Goal: Task Accomplishment & Management: Manage account settings

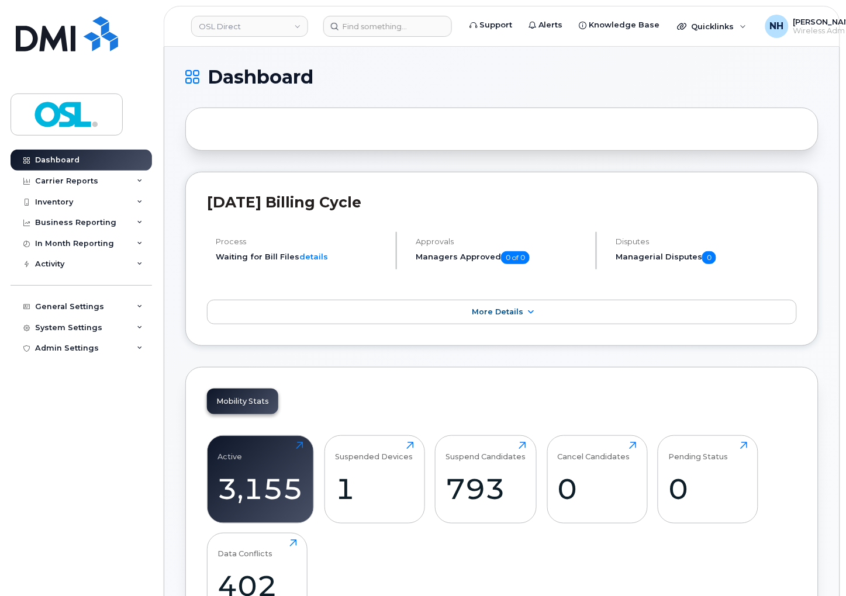
click at [532, 44] on header "OSL Direct Support Alerts Knowledge Base Quicklinks Suspend / Cancel Device Cha…" at bounding box center [502, 26] width 676 height 41
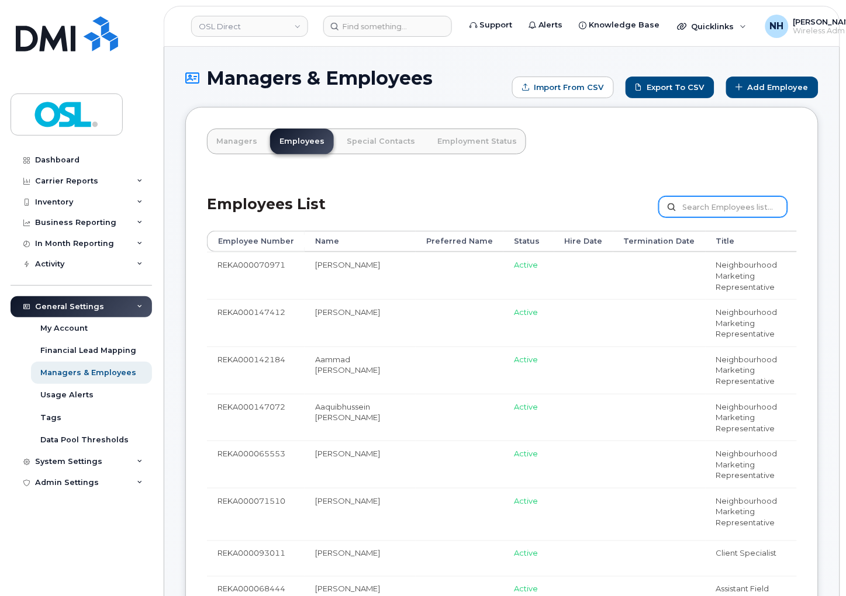
drag, startPoint x: 760, startPoint y: 201, endPoint x: 754, endPoint y: 203, distance: 6.1
click at [757, 202] on input "text" at bounding box center [723, 206] width 129 height 21
paste input "REKA000150709"
type input "REKA000150709"
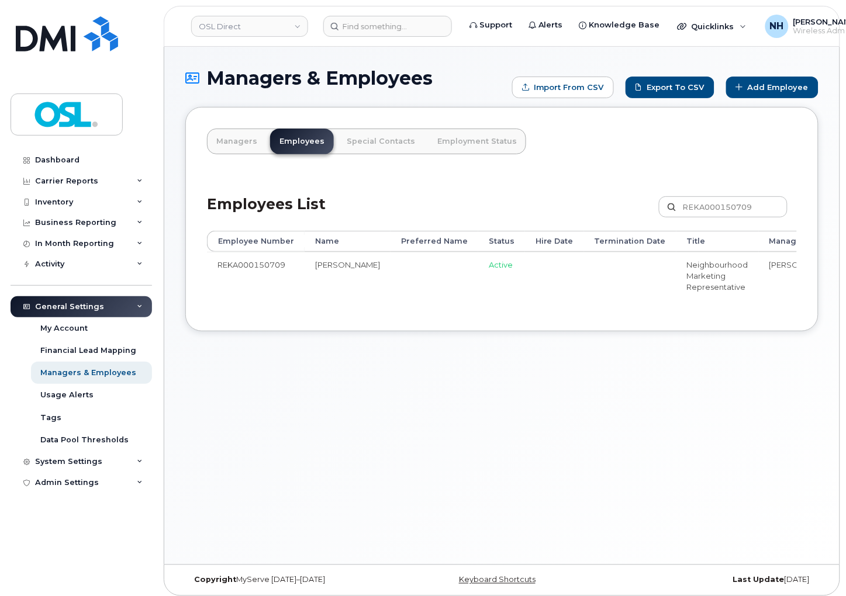
click at [500, 438] on div "Managers & Employees Import from CSV Export to CSV Add Employee Managers Employ…" at bounding box center [501, 306] width 675 height 518
click at [711, 449] on div "Managers & Employees Import from CSV Export to CSV Add Employee Managers Employ…" at bounding box center [501, 306] width 675 height 518
click at [764, 209] on input "REKA000150709" at bounding box center [723, 206] width 129 height 21
paste input "07158"
type input "REKA000071589"
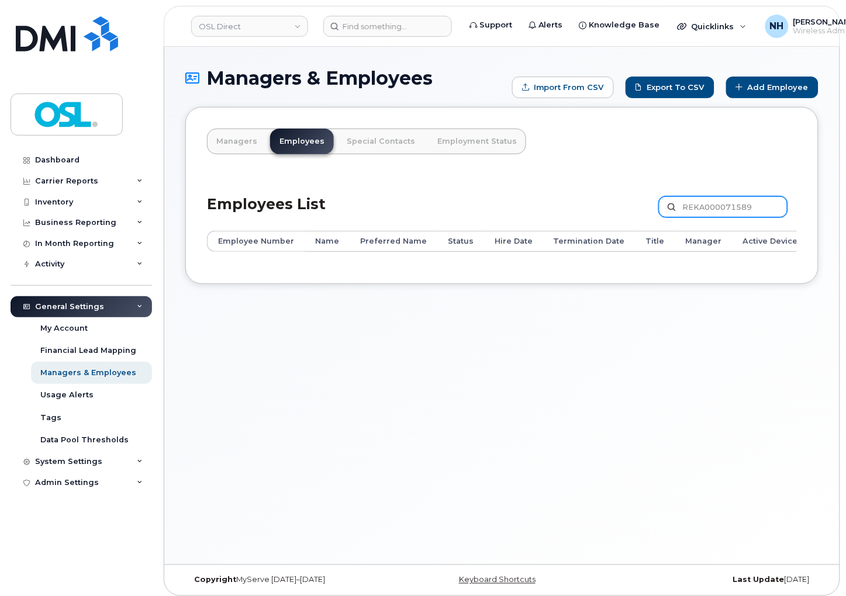
click at [712, 196] on input "REKA000071589" at bounding box center [723, 206] width 129 height 21
click at [727, 323] on div "Managers & Employees Import from CSV Export to CSV Add Employee Managers Employ…" at bounding box center [501, 306] width 675 height 518
click at [719, 210] on input "REKA000071589" at bounding box center [723, 206] width 129 height 21
paste input "Craig"
type input "Craig"
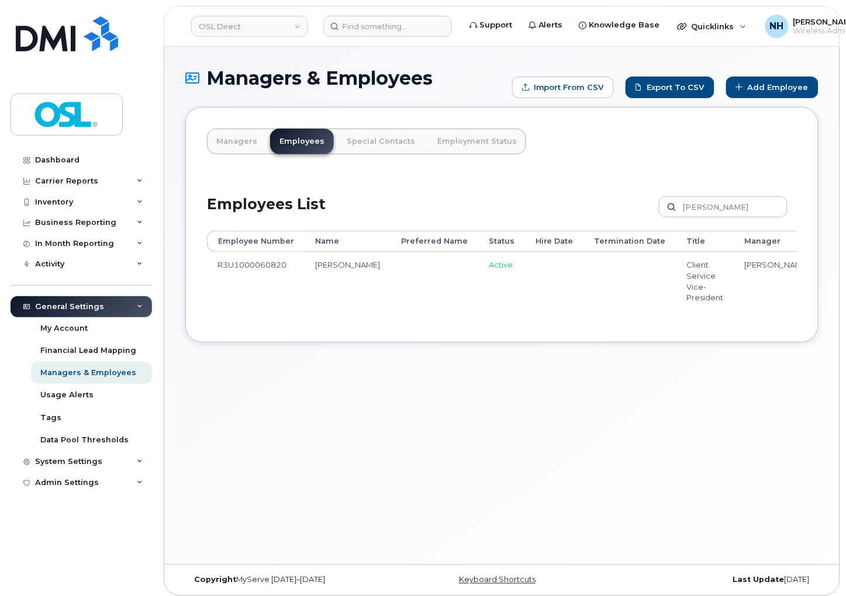
click at [501, 436] on div "Managers & Employees Import from CSV Export to CSV Add Employee Managers Employ…" at bounding box center [501, 306] width 675 height 518
click at [429, 396] on div "Managers & Employees Import from CSV Export to CSV Add Employee Managers Employ…" at bounding box center [501, 306] width 675 height 518
click at [735, 205] on input "Craig" at bounding box center [723, 206] width 129 height 21
paste input "[PERSON_NAME]"
type input "Martin Dupuis"
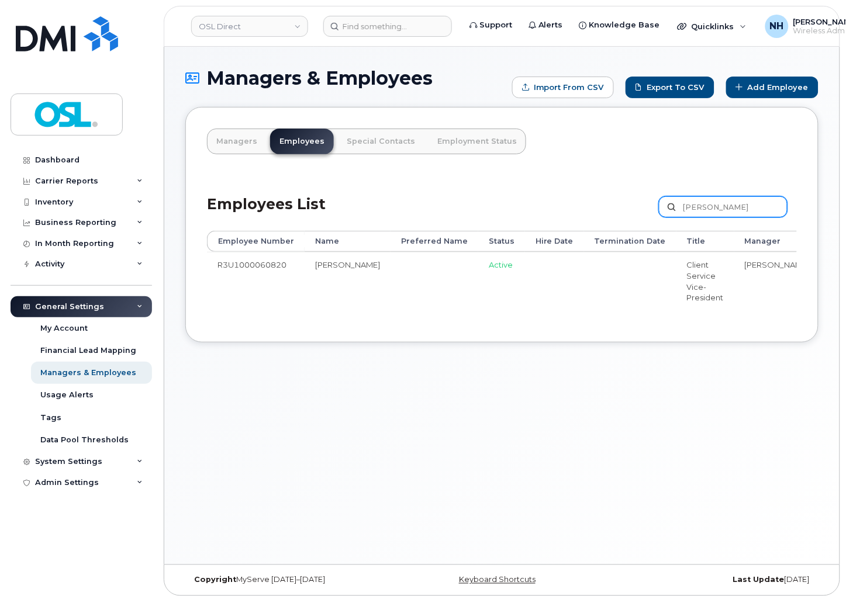
click at [719, 212] on input "Martin Dupuis" at bounding box center [723, 206] width 129 height 21
click at [716, 206] on input "Martin Dupuis" at bounding box center [723, 206] width 129 height 21
paste input "Dupuis"
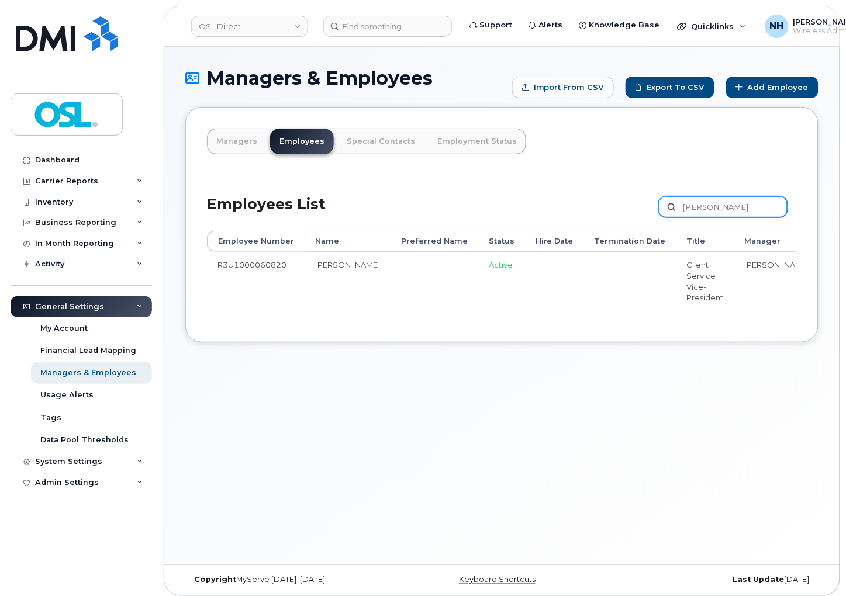
type input "Dupuis"
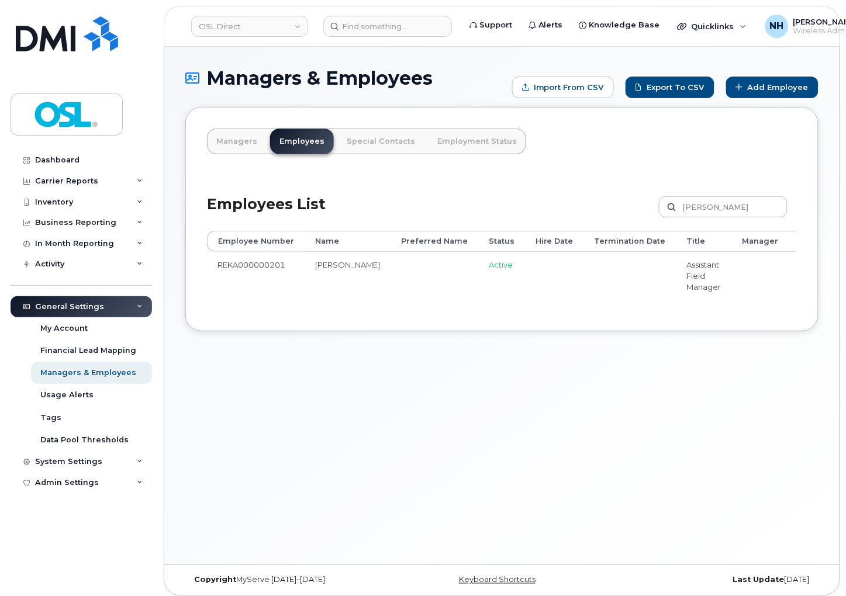
click at [519, 407] on div "Managers & Employees Import from CSV Export to CSV Add Employee Managers Employ…" at bounding box center [501, 306] width 675 height 518
click at [725, 215] on input "Dupuis" at bounding box center [723, 206] width 129 height 21
paste input "REKA000010124"
type input "REKA000010124"
click at [523, 429] on div "Managers & Employees Import from CSV Export to CSV Add Employee Managers Employ…" at bounding box center [501, 306] width 675 height 518
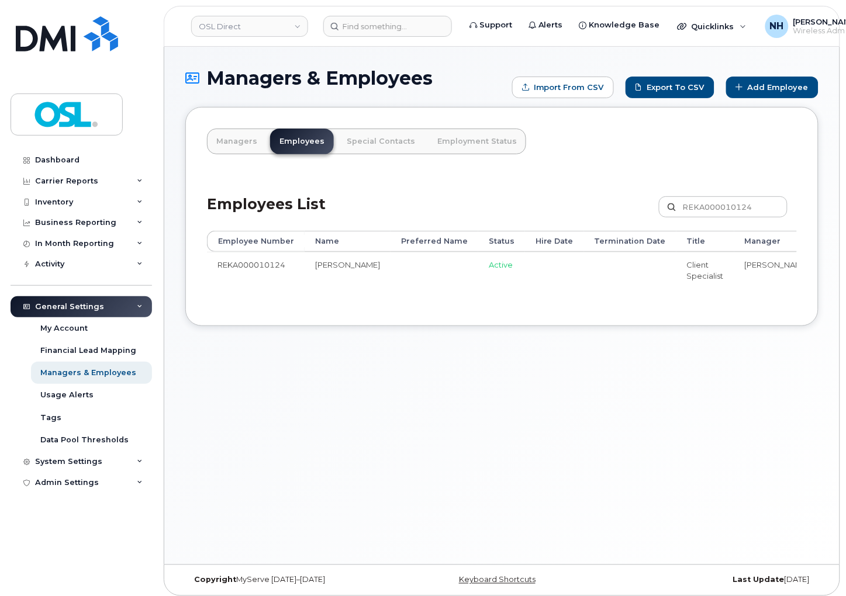
click at [674, 418] on div "Managers & Employees Import from CSV Export to CSV Add Employee Managers Employ…" at bounding box center [501, 306] width 675 height 518
click at [527, 529] on div "Managers & Employees Import from CSV Export to CSV Add Employee Managers Employ…" at bounding box center [501, 306] width 675 height 518
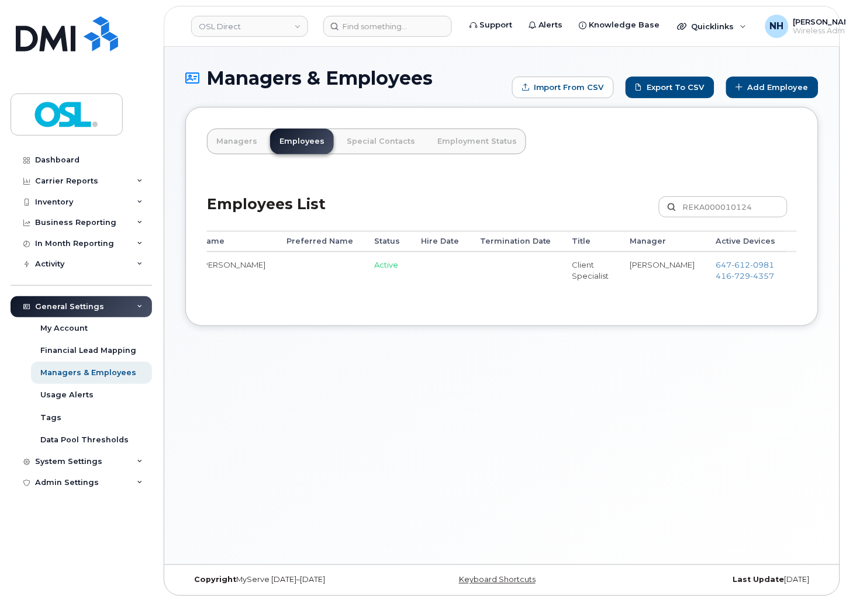
scroll to position [0, 143]
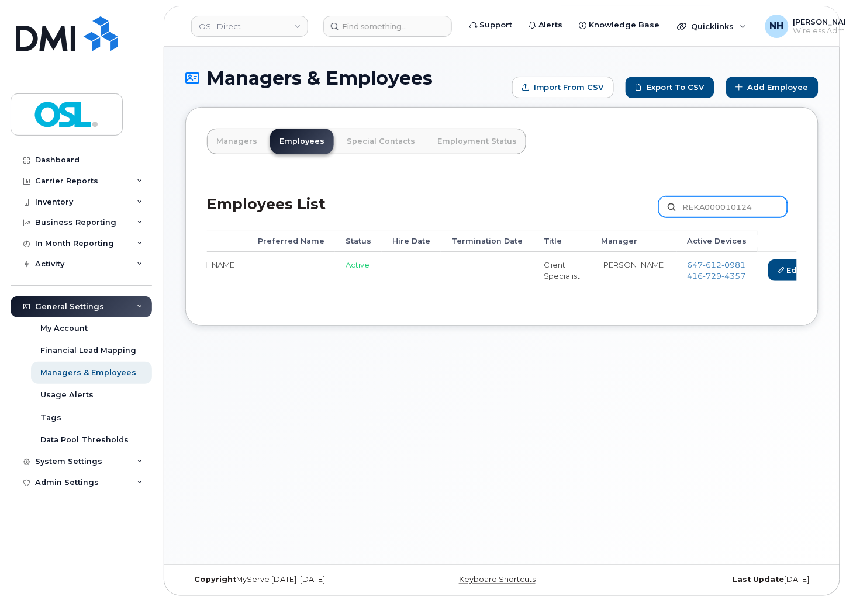
click at [713, 213] on input "REKA000010124" at bounding box center [723, 206] width 129 height 21
paste input "7190"
type input "REKA000071904"
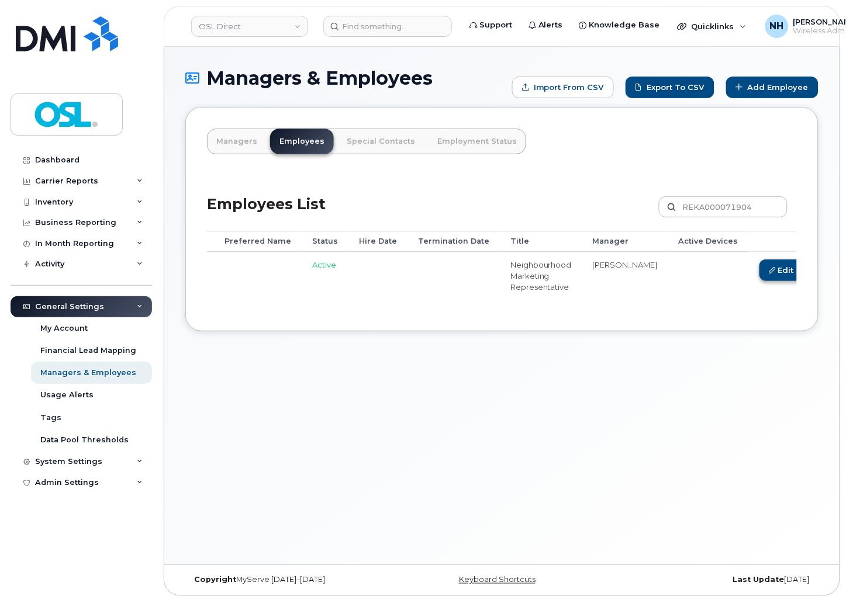
scroll to position [0, 176]
click at [759, 268] on link "Edit" at bounding box center [781, 270] width 44 height 22
drag, startPoint x: 697, startPoint y: 268, endPoint x: 680, endPoint y: 264, distance: 16.7
click at [759, 268] on link "Edit" at bounding box center [781, 270] width 44 height 22
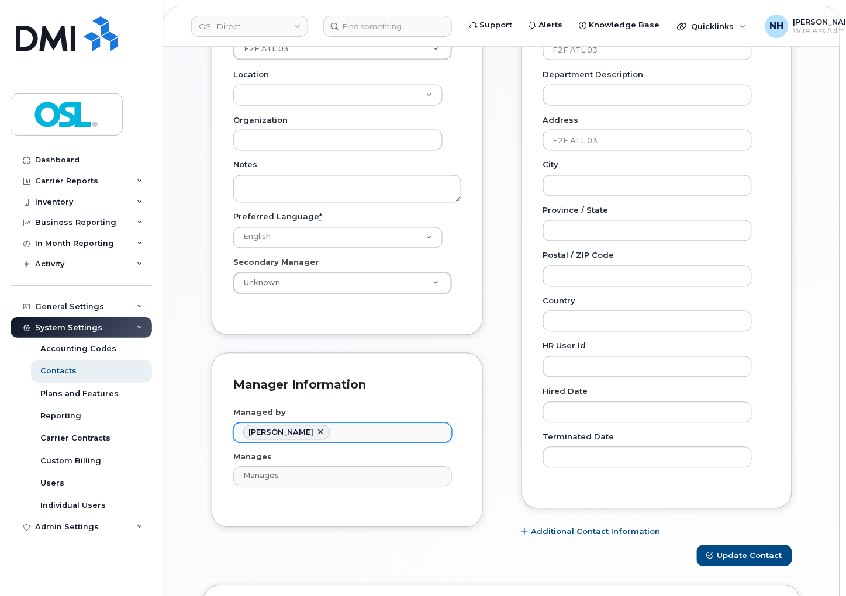
scroll to position [389, 0]
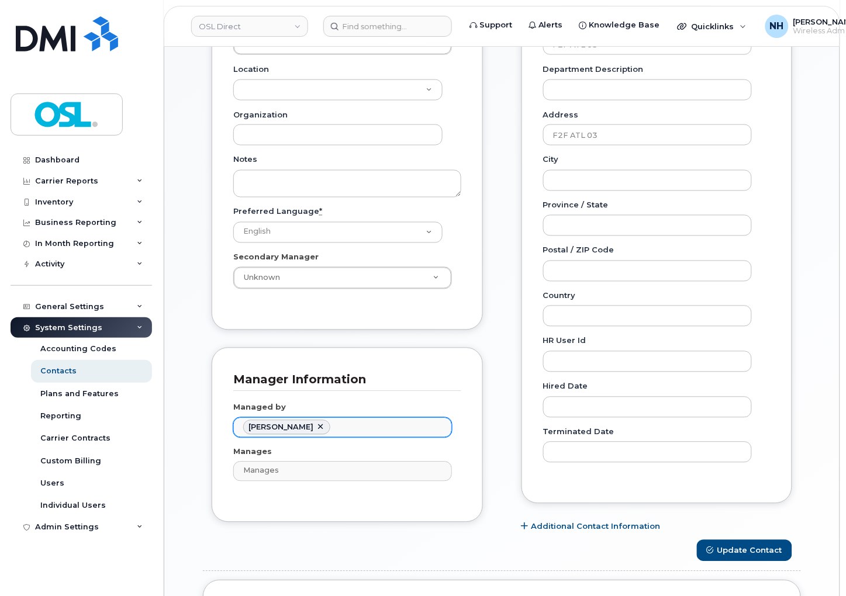
click at [313, 425] on span "[PERSON_NAME]" at bounding box center [280, 427] width 65 height 9
paste input "[PERSON_NAME]"
type input "[PERSON_NAME]"
paste input "[PERSON_NAME]"
type input "[PERSON_NAME]"
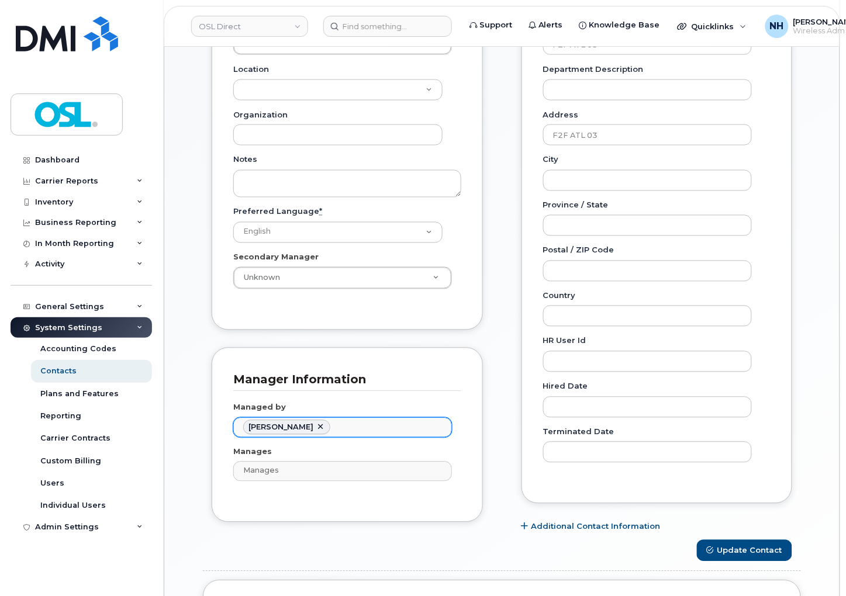
click at [325, 424] on link at bounding box center [320, 427] width 9 height 9
paste input "Lorne Farovitch"
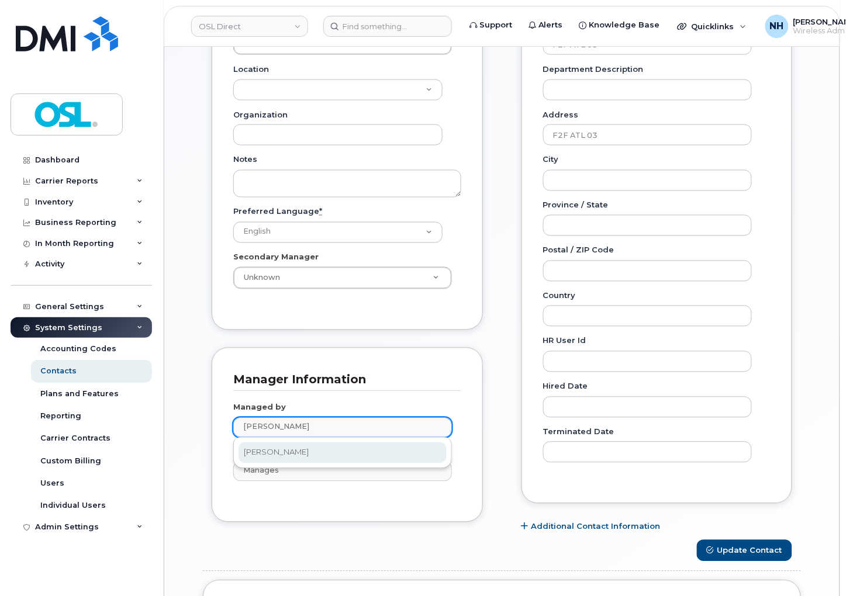
type input "Lorne Farovitch"
type input "1527370"
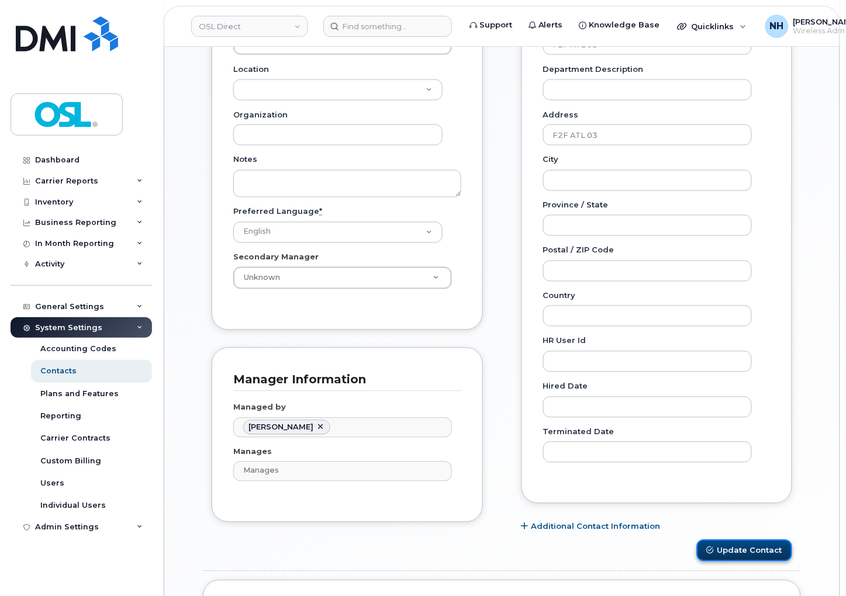
click at [729, 548] on button "Update Contact" at bounding box center [744, 551] width 95 height 22
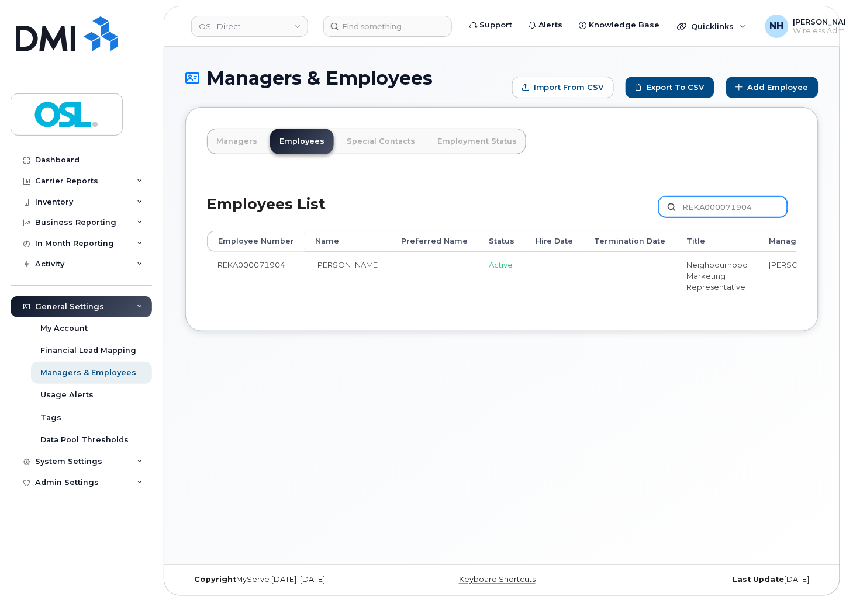
click at [694, 202] on input "REKA000071904" at bounding box center [723, 206] width 129 height 21
paste input "142880"
type input "REKA000142880"
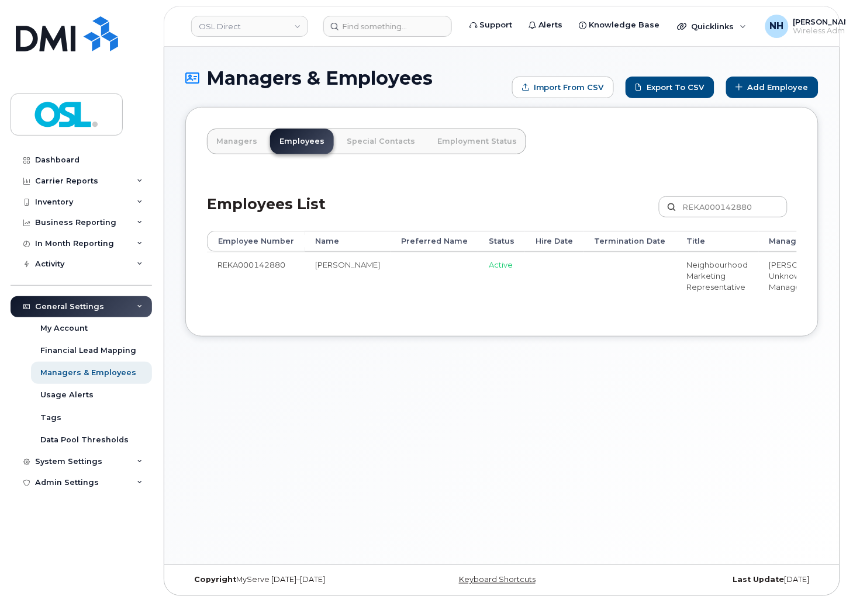
click at [505, 315] on div "Employee Number Name Preferred Name Status Hire Date Termination Date Title Man…" at bounding box center [502, 273] width 590 height 84
click at [478, 257] on td "Active" at bounding box center [501, 278] width 47 height 53
drag, startPoint x: 476, startPoint y: 296, endPoint x: 580, endPoint y: 304, distance: 104.3
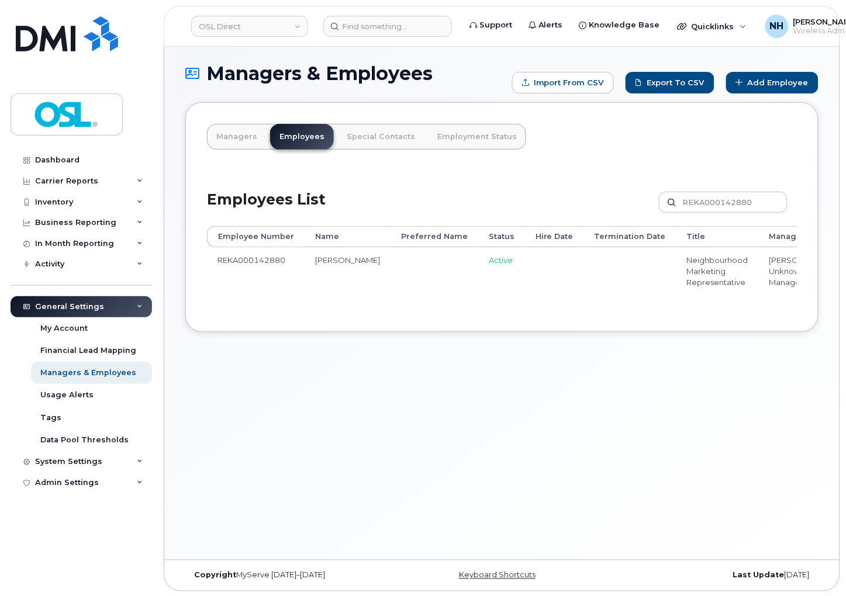
scroll to position [6, 0]
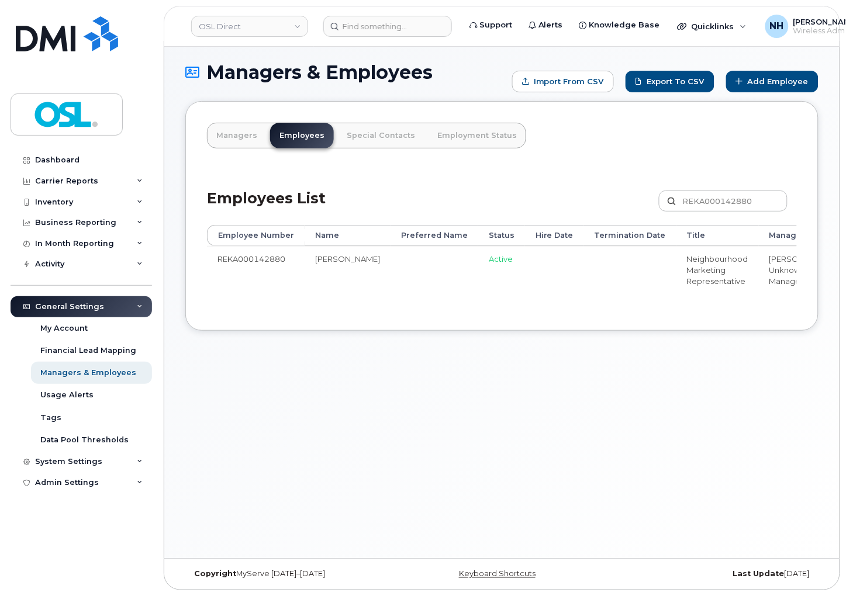
drag, startPoint x: 593, startPoint y: 320, endPoint x: 711, endPoint y: 313, distance: 117.6
click at [711, 309] on div "Employee Number Name Preferred Name Status Hire Date Termination Date Title Man…" at bounding box center [502, 267] width 590 height 84
click at [709, 309] on div "Employee Number Name Preferred Name Status Hire Date Termination Date Title Man…" at bounding box center [502, 267] width 590 height 84
click at [711, 309] on div "Employee Number Name Preferred Name Status Hire Date Termination Date Title Man…" at bounding box center [502, 267] width 590 height 84
drag, startPoint x: 649, startPoint y: 318, endPoint x: 732, endPoint y: 324, distance: 83.2
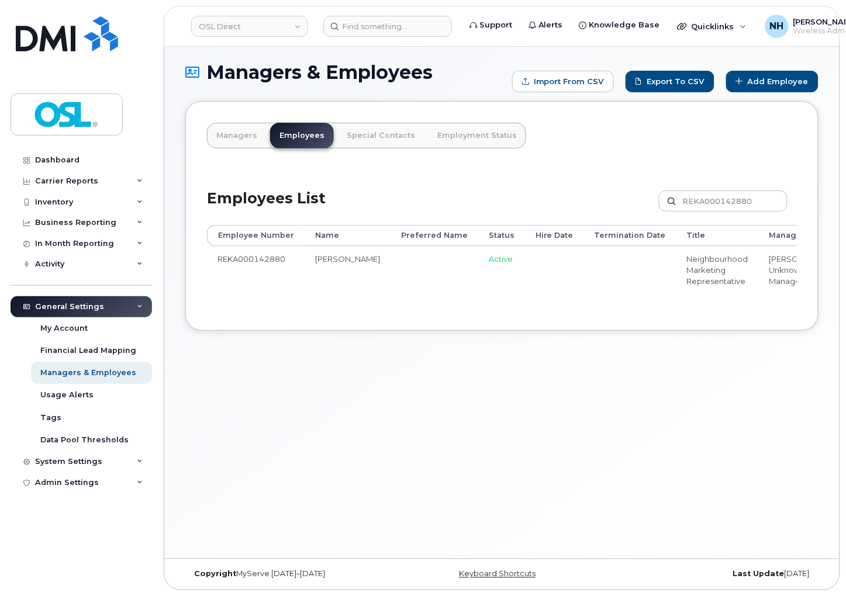
click at [732, 324] on div "Managers Employees Special Contacts Employment Status Employees List REKA000142…" at bounding box center [501, 216] width 633 height 230
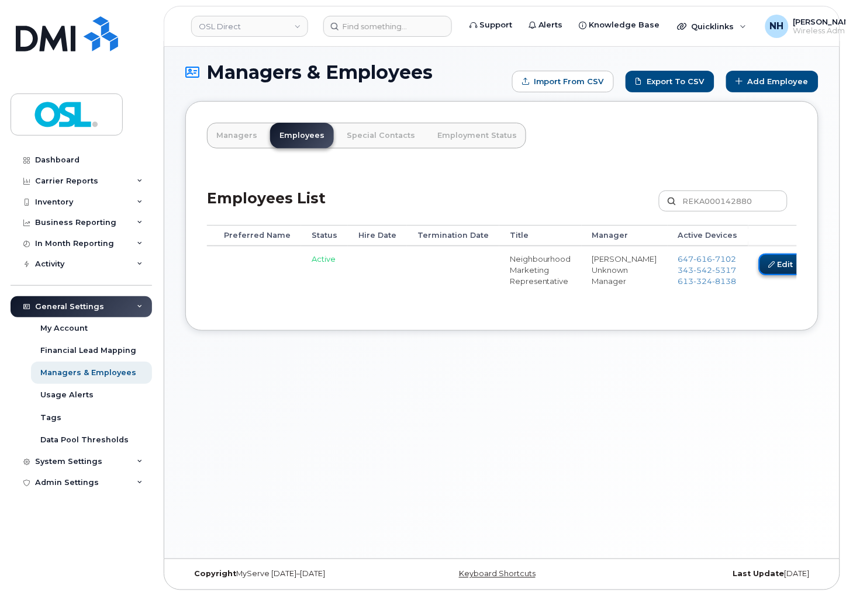
click at [768, 264] on icon at bounding box center [771, 264] width 6 height 6
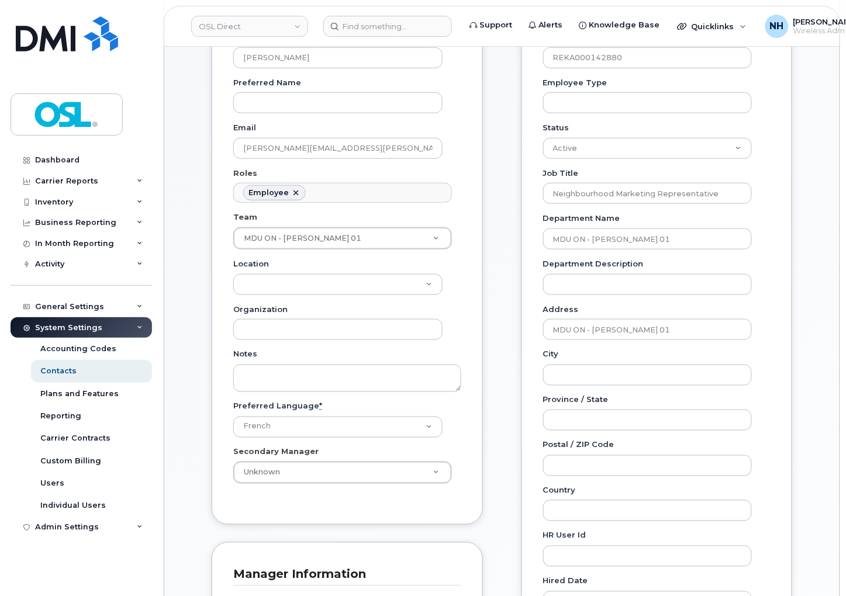
scroll to position [324, 0]
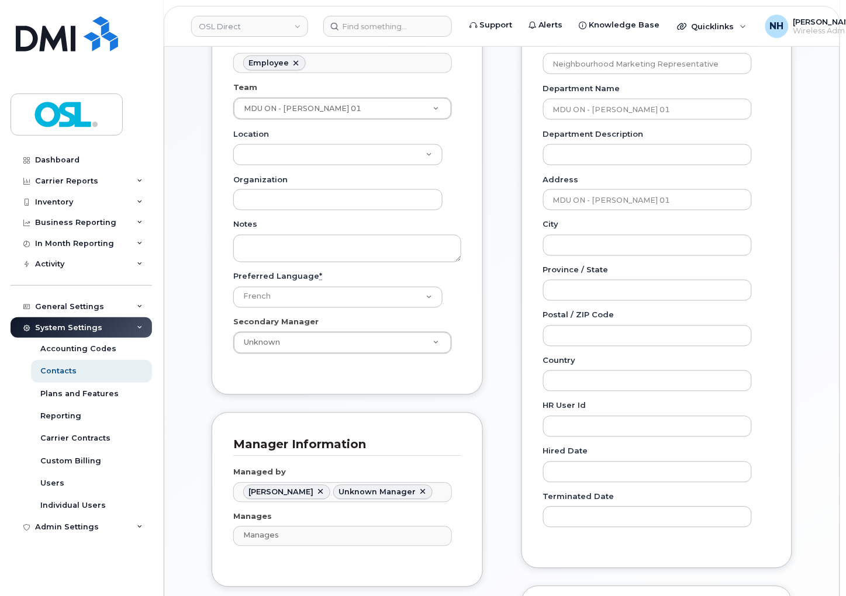
drag, startPoint x: 437, startPoint y: 407, endPoint x: 326, endPoint y: 465, distance: 124.9
click at [436, 409] on div "General Name * Manuel Luna Subero Preferred Name Email manuel.subero@osldirect.…" at bounding box center [347, 359] width 289 height 1024
click at [302, 498] on li "Amjad Najar" at bounding box center [286, 492] width 87 height 15
click at [316, 494] on link at bounding box center [320, 492] width 9 height 9
type input "1527049"
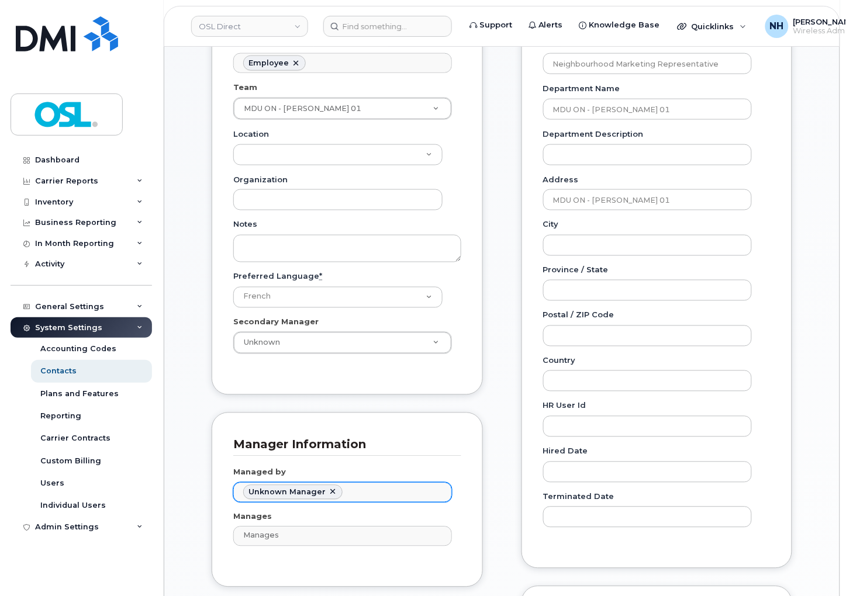
click at [303, 494] on span "Unknown Manager" at bounding box center [286, 492] width 77 height 9
click at [328, 488] on link at bounding box center [332, 492] width 9 height 9
paste input "Saleem"
type input "Saleem"
type input "1526274"
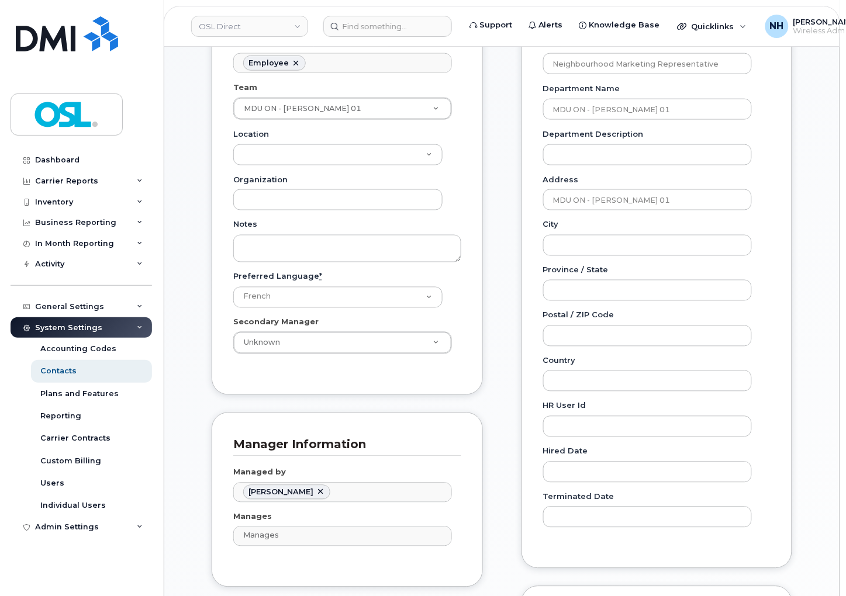
drag, startPoint x: 352, startPoint y: 442, endPoint x: 23, endPoint y: 382, distance: 334.0
click at [348, 443] on h3 "Manager Information" at bounding box center [342, 445] width 219 height 16
drag, startPoint x: 441, startPoint y: 429, endPoint x: 440, endPoint y: 419, distance: 10.0
click at [441, 422] on div "Manager Information Managed by Muhammad Saleem 1526274 Manages Manages No match…" at bounding box center [347, 500] width 271 height 175
click at [464, 425] on div "Manager Information Managed by Muhammad Saleem 1526274 Manages Manages No match…" at bounding box center [347, 500] width 271 height 175
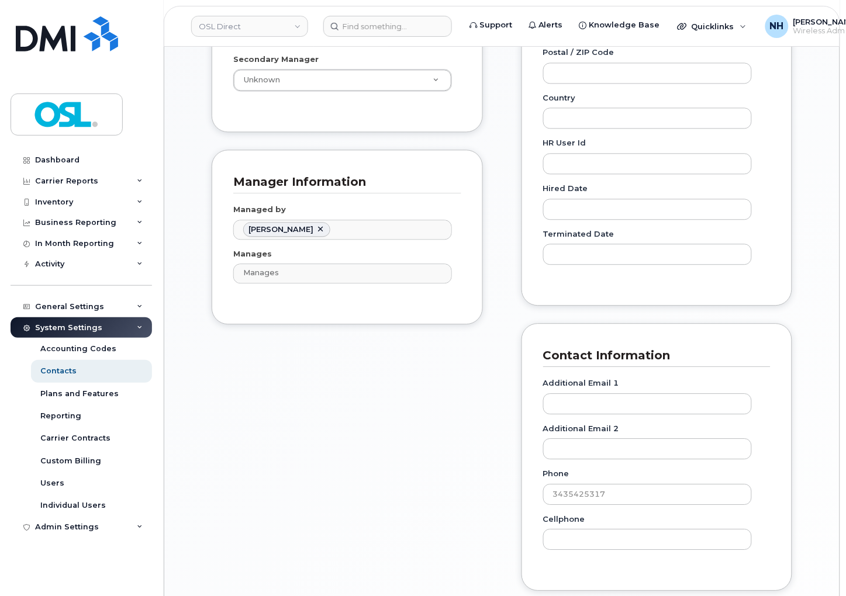
scroll to position [779, 0]
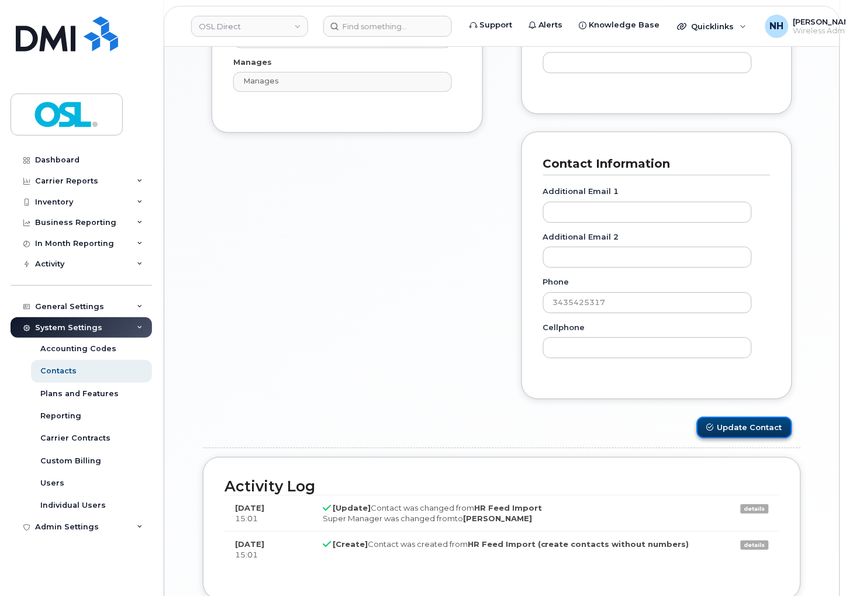
click at [774, 433] on button "Update Contact" at bounding box center [744, 428] width 95 height 22
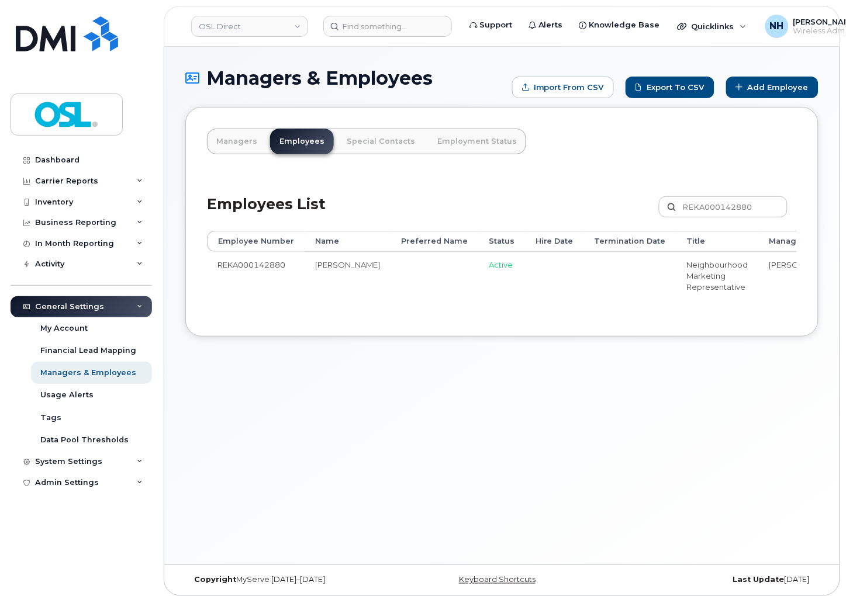
click at [493, 462] on div "Managers & Employees Import from CSV Export to CSV Add Employee Managers Employ…" at bounding box center [501, 306] width 675 height 518
click at [520, 420] on div "Managers & Employees Import from CSV Export to CSV Add Employee Managers Employ…" at bounding box center [501, 306] width 675 height 518
click at [621, 441] on div "Managers & Employees Import from CSV Export to CSV Add Employee Managers Employ…" at bounding box center [501, 306] width 675 height 518
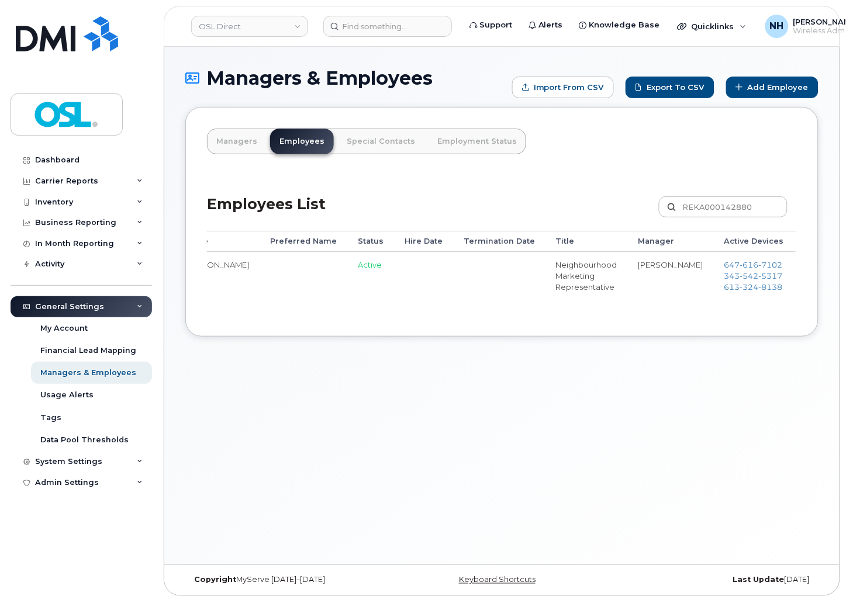
drag, startPoint x: 475, startPoint y: 285, endPoint x: 336, endPoint y: 271, distance: 139.8
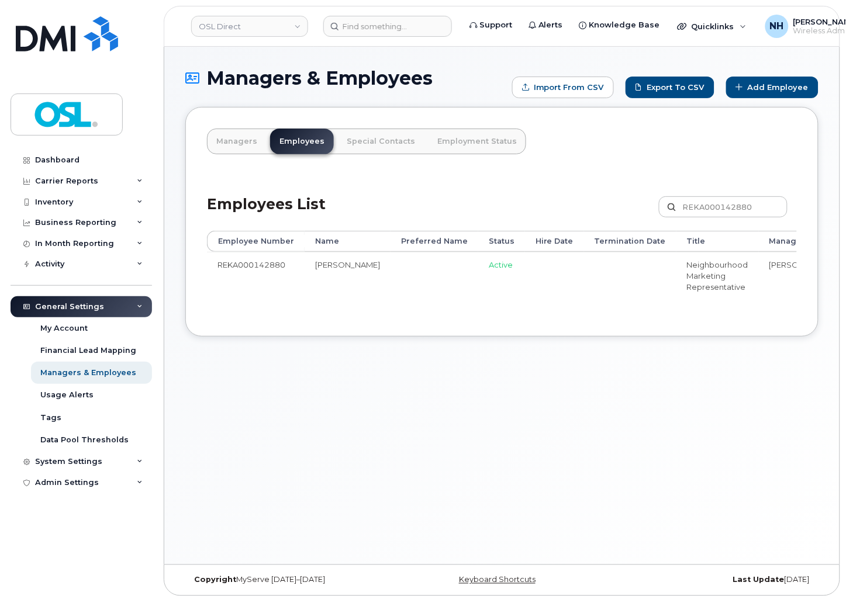
click at [718, 220] on div "REKA000142880 Customize Filter Refresh Export" at bounding box center [728, 209] width 138 height 26
click at [722, 200] on input "REKA000142880" at bounding box center [723, 206] width 129 height 21
paste input "6185"
type input "REKA000146185"
click at [631, 365] on div "Managers & Employees Import from CSV Export to CSV Add Employee Managers Employ…" at bounding box center [501, 306] width 675 height 518
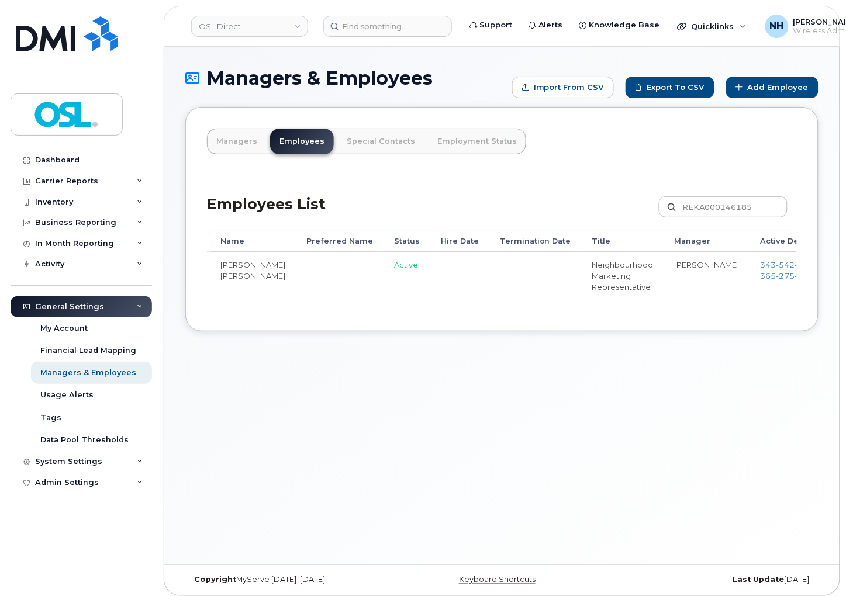
scroll to position [0, 184]
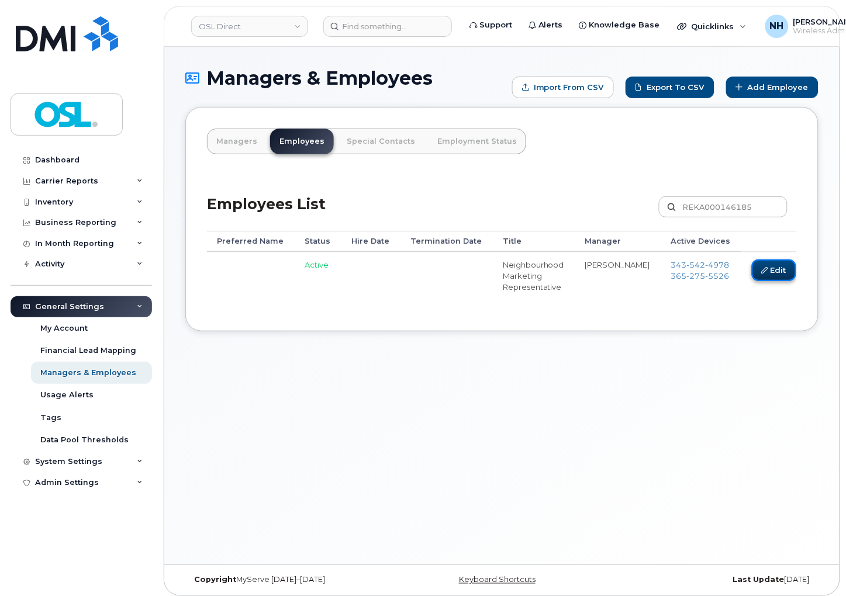
click at [751, 269] on link "Edit" at bounding box center [773, 270] width 44 height 22
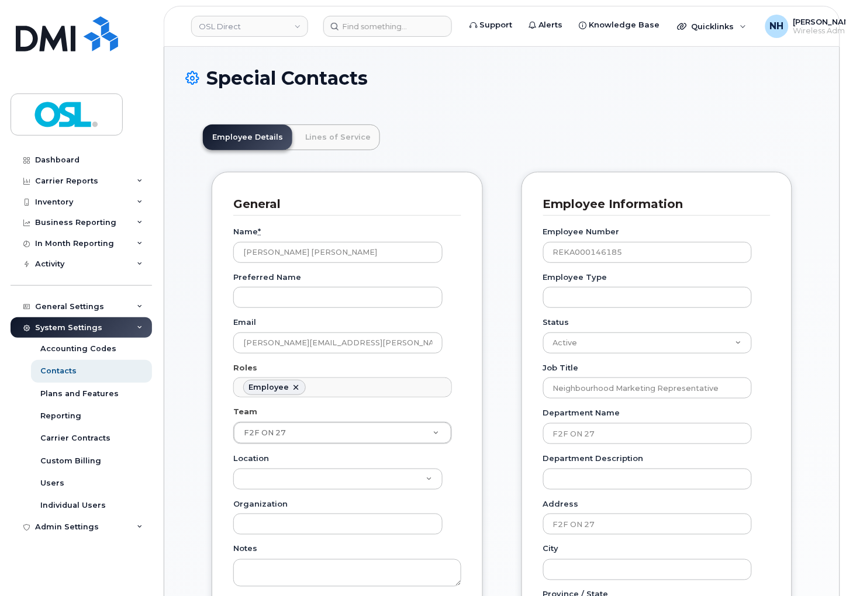
scroll to position [36, 0]
click at [548, 172] on div "Employee Information Employee Number REKA000146185 Employee Type Status Active …" at bounding box center [656, 532] width 271 height 721
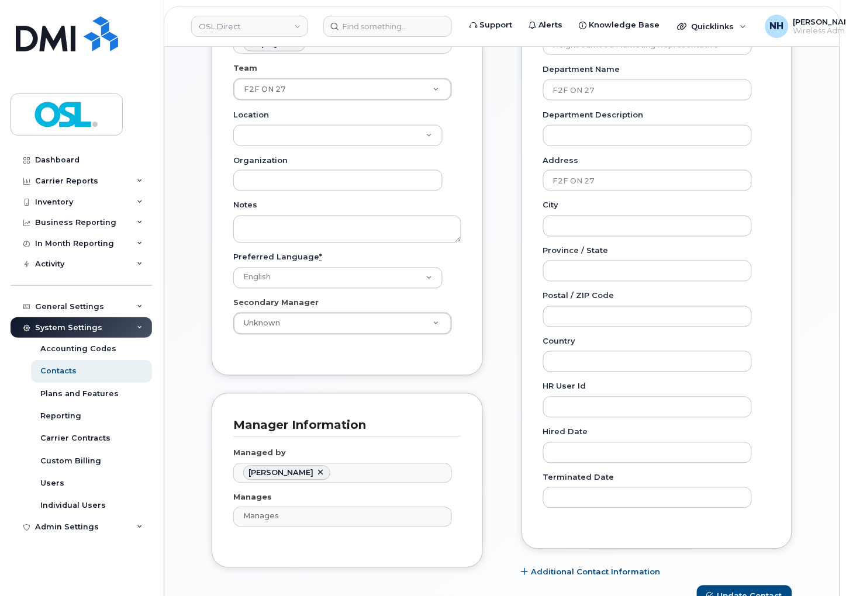
scroll to position [454, 0]
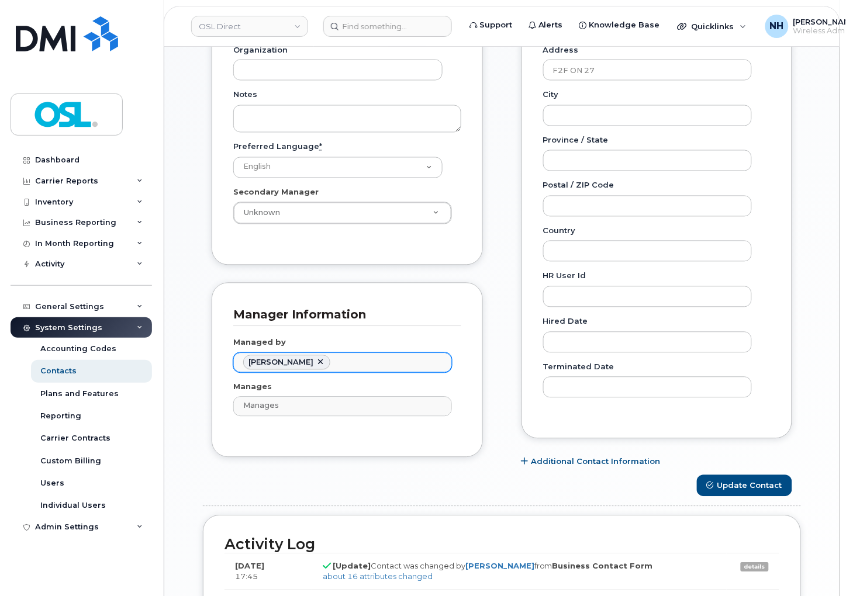
click at [325, 360] on link at bounding box center [320, 362] width 9 height 9
paste input "Tariq"
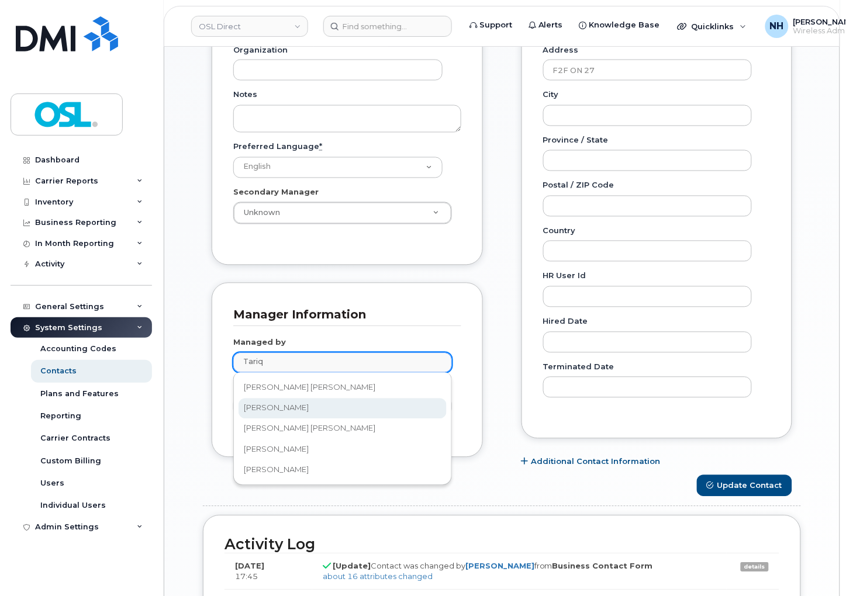
type input "Tariq"
type input "1526307"
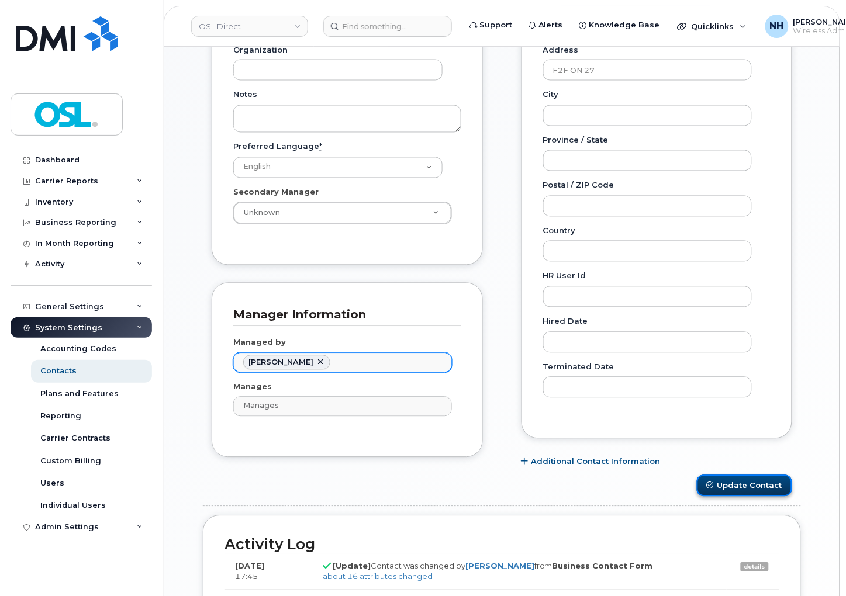
click at [747, 484] on button "Update Contact" at bounding box center [744, 486] width 95 height 22
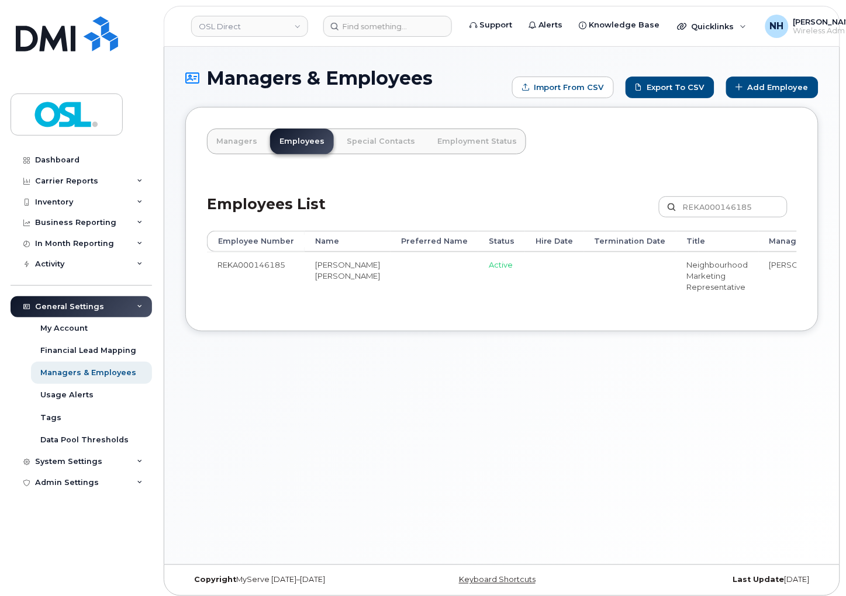
click at [543, 427] on div "Managers & Employees Import from CSV Export to CSV Add Employee Managers Employ…" at bounding box center [501, 306] width 675 height 518
click at [507, 421] on div "Managers & Employees Import from CSV Export to CSV Add Employee Managers Employ…" at bounding box center [501, 306] width 675 height 518
click at [491, 489] on div "Managers & Employees Import from CSV Export to CSV Add Employee Managers Employ…" at bounding box center [501, 306] width 675 height 518
drag, startPoint x: 389, startPoint y: 374, endPoint x: 399, endPoint y: 370, distance: 10.5
click at [389, 375] on div "Managers & Employees Import from CSV Export to CSV Add Employee Managers Employ…" at bounding box center [501, 306] width 675 height 518
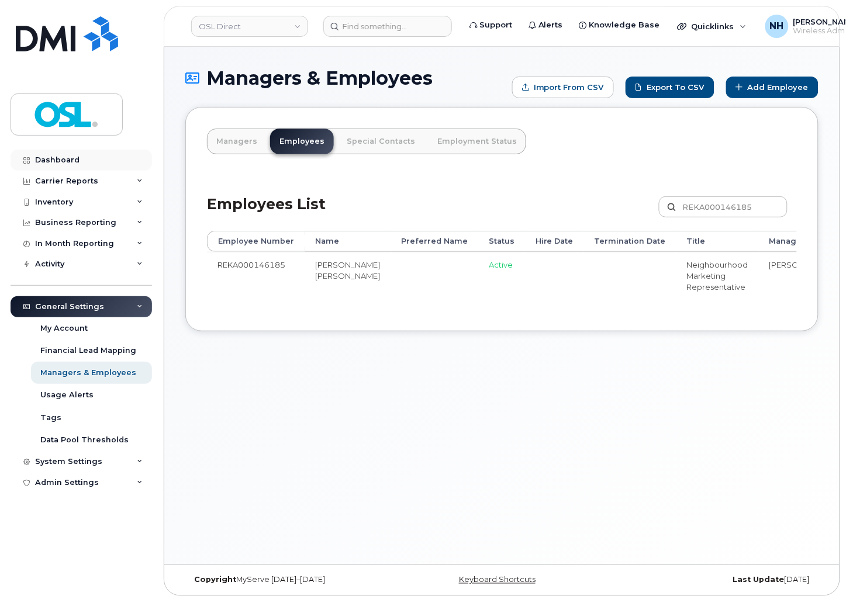
drag, startPoint x: 435, startPoint y: 381, endPoint x: 57, endPoint y: 156, distance: 439.4
click at [435, 382] on div "Managers & Employees Import from CSV Export to CSV Add Employee Managers Employ…" at bounding box center [501, 306] width 675 height 518
click at [549, 421] on div "Managers & Employees Import from CSV Export to CSV Add Employee Managers Employ…" at bounding box center [501, 306] width 675 height 518
click at [584, 279] on td at bounding box center [630, 275] width 92 height 47
drag, startPoint x: 791, startPoint y: 209, endPoint x: 764, endPoint y: 209, distance: 26.3
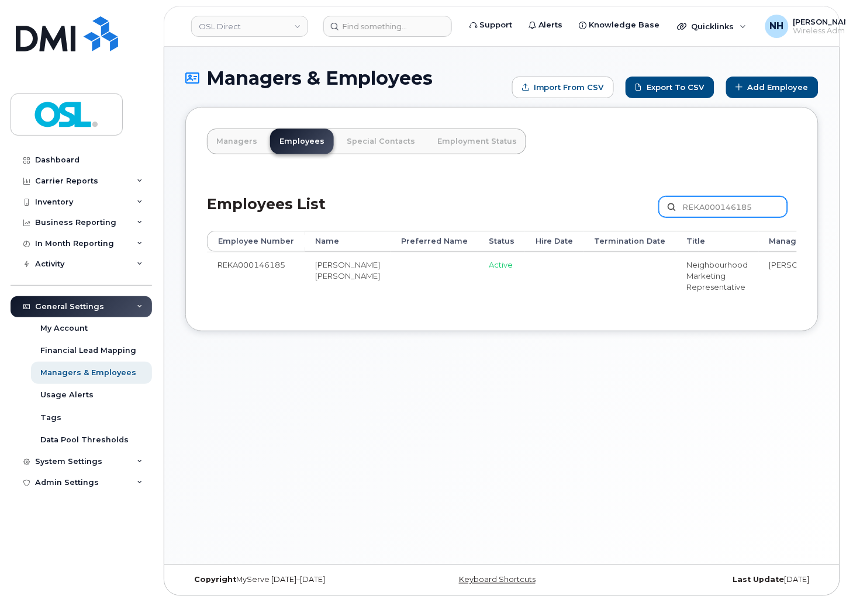
click at [790, 209] on div "REKA000146185 Customize Filter Refresh Export" at bounding box center [728, 209] width 138 height 26
click at [763, 209] on input "REKA000146185" at bounding box center [723, 206] width 129 height 21
paste input "7553"
type input "REKA000147553"
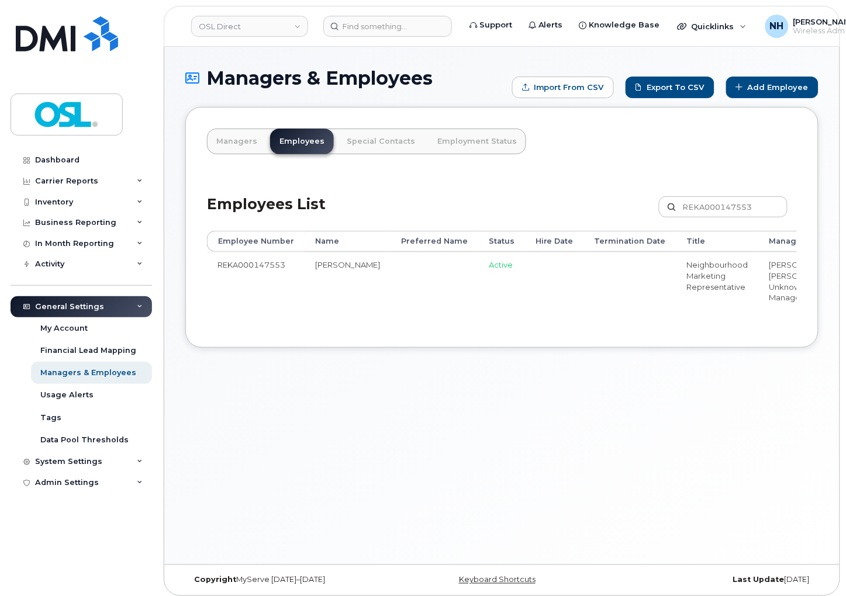
drag, startPoint x: 399, startPoint y: 284, endPoint x: 406, endPoint y: 281, distance: 7.6
click at [399, 282] on td at bounding box center [434, 283] width 88 height 63
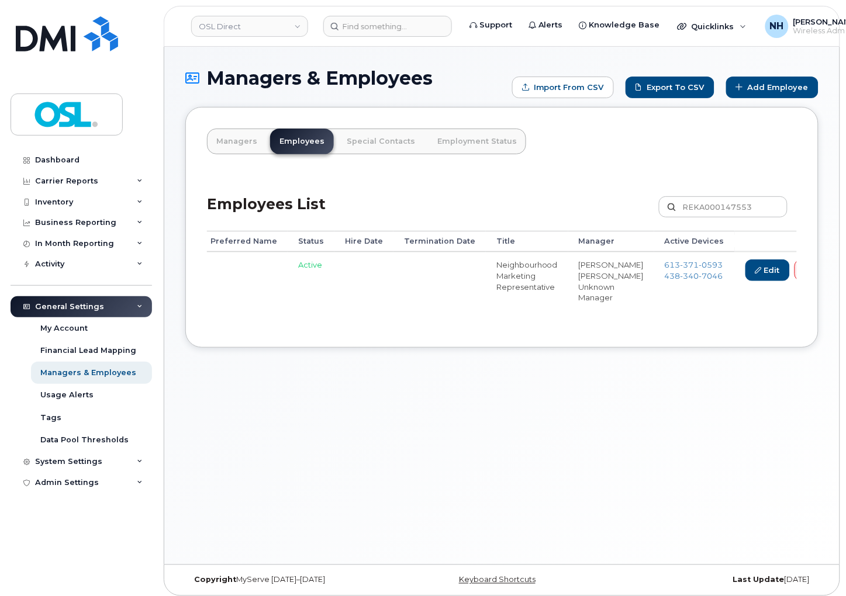
scroll to position [0, 198]
click at [738, 269] on link "Edit" at bounding box center [760, 270] width 44 height 22
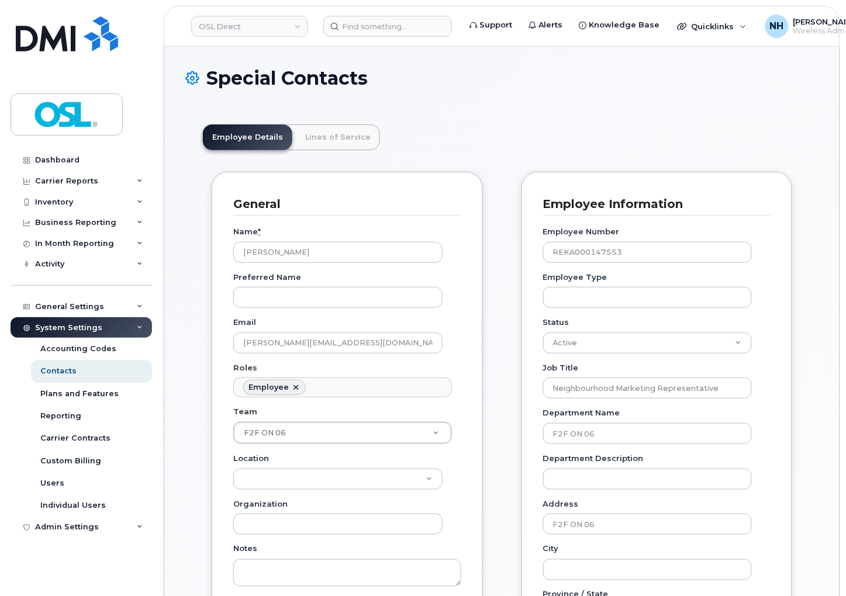
scroll to position [36, 0]
drag, startPoint x: 543, startPoint y: 116, endPoint x: 392, endPoint y: 46, distance: 167.3
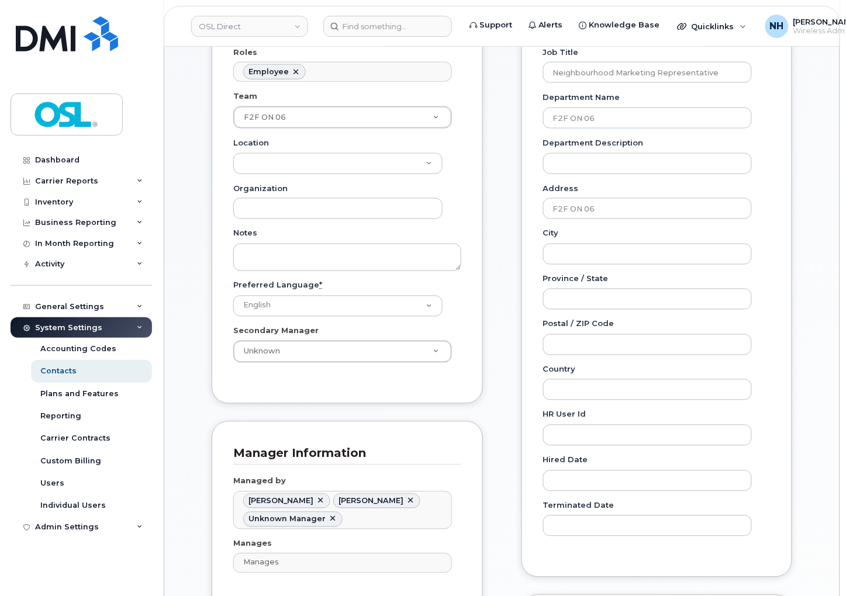
scroll to position [454, 0]
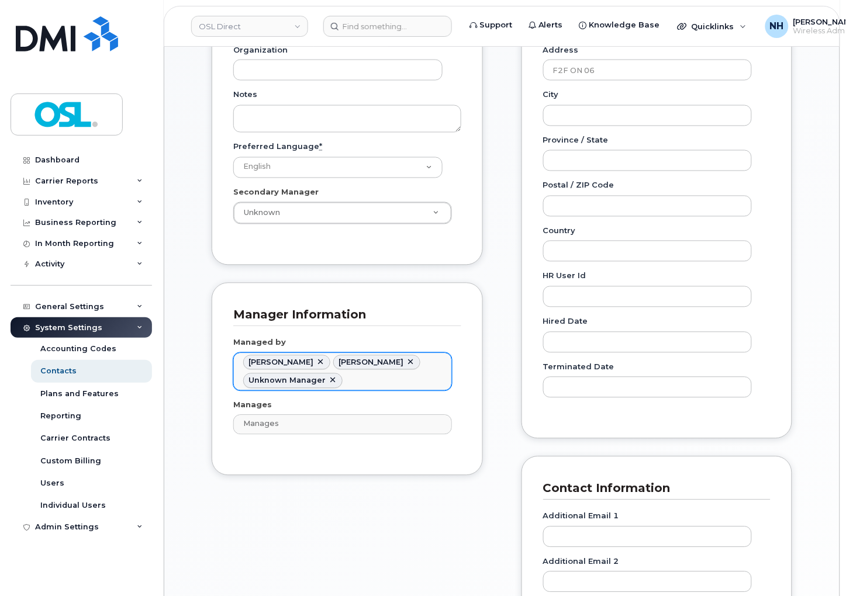
click at [328, 381] on link at bounding box center [332, 380] width 9 height 9
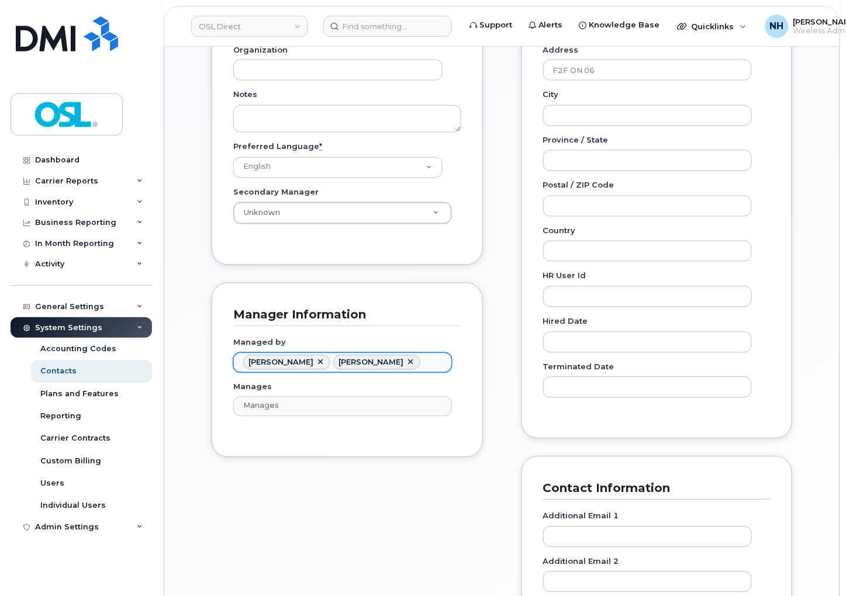
click at [325, 363] on link at bounding box center [320, 362] width 9 height 9
type input "1527354"
click at [330, 365] on input "text" at bounding box center [336, 362] width 12 height 16
click at [316, 365] on link at bounding box center [320, 362] width 9 height 9
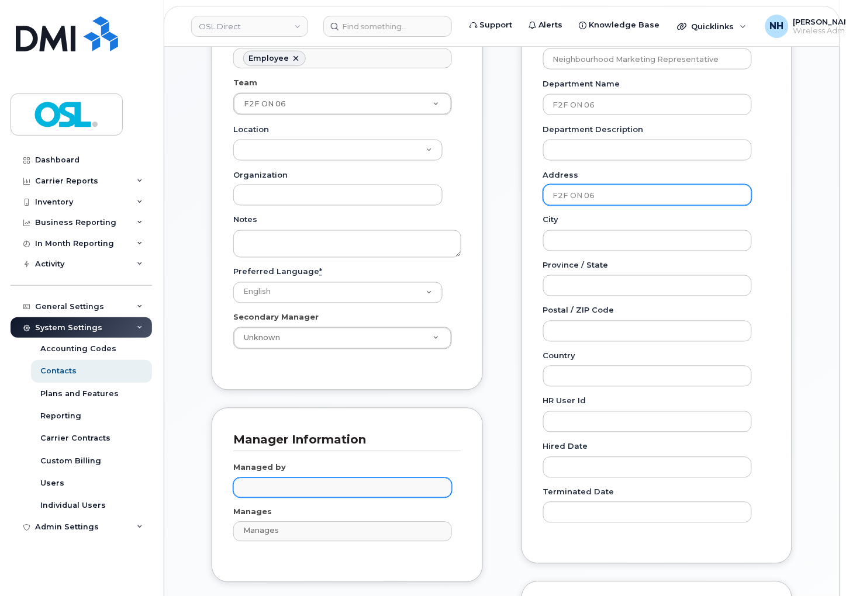
scroll to position [259, 0]
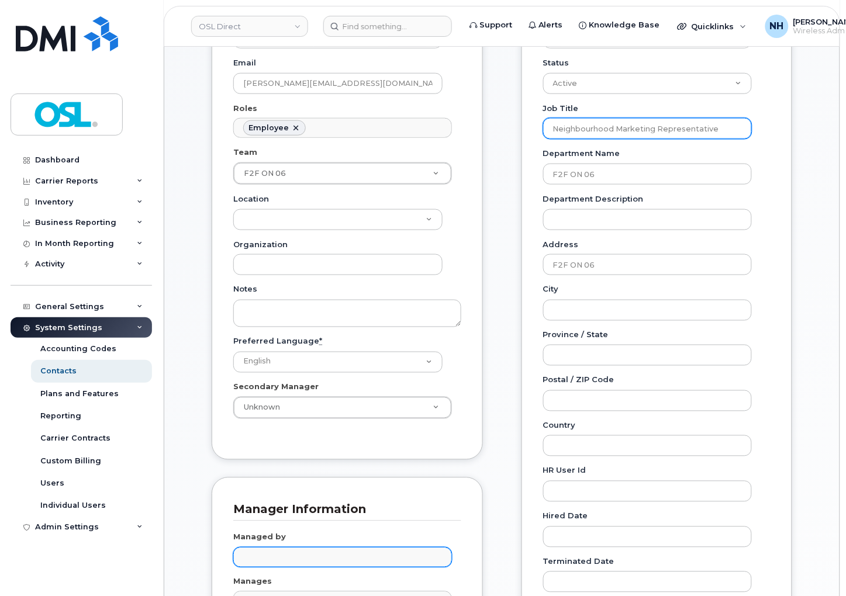
type input "Managed by"
click at [633, 131] on input "Neighbourhood Marketing Representative" at bounding box center [647, 128] width 209 height 21
paste input "Assistant Field Manager"
click at [565, 122] on input "Assistant Field Manager" at bounding box center [647, 128] width 209 height 21
type input "Assistant Field Manager"
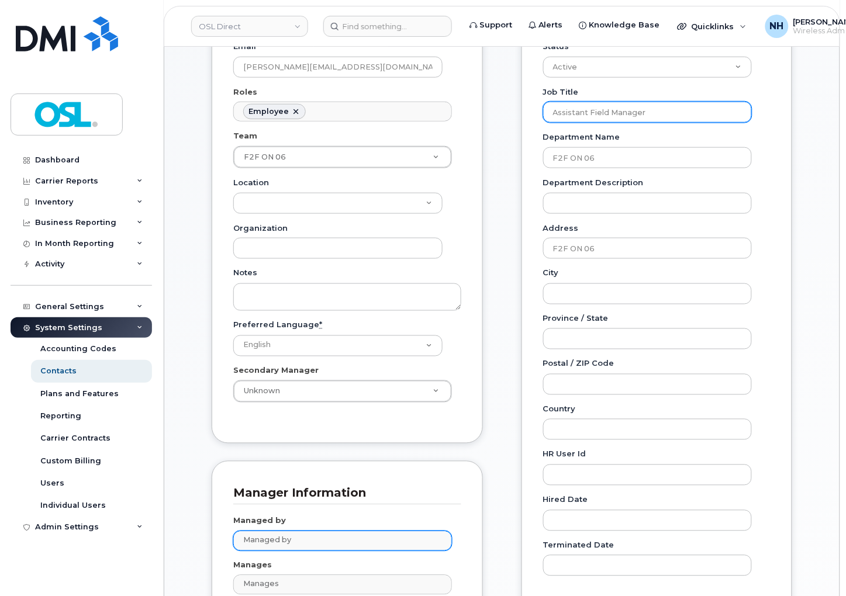
scroll to position [389, 0]
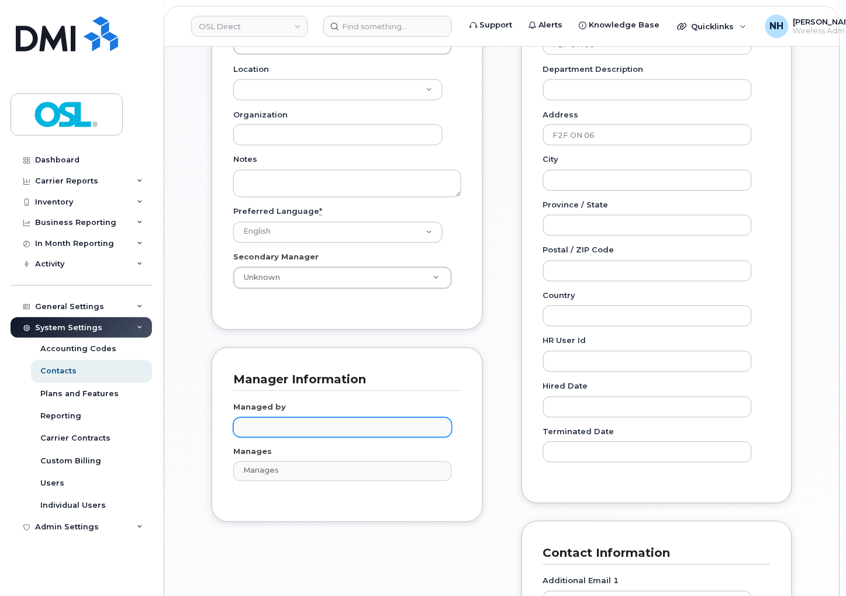
click at [287, 435] on input "text" at bounding box center [343, 427] width 207 height 16
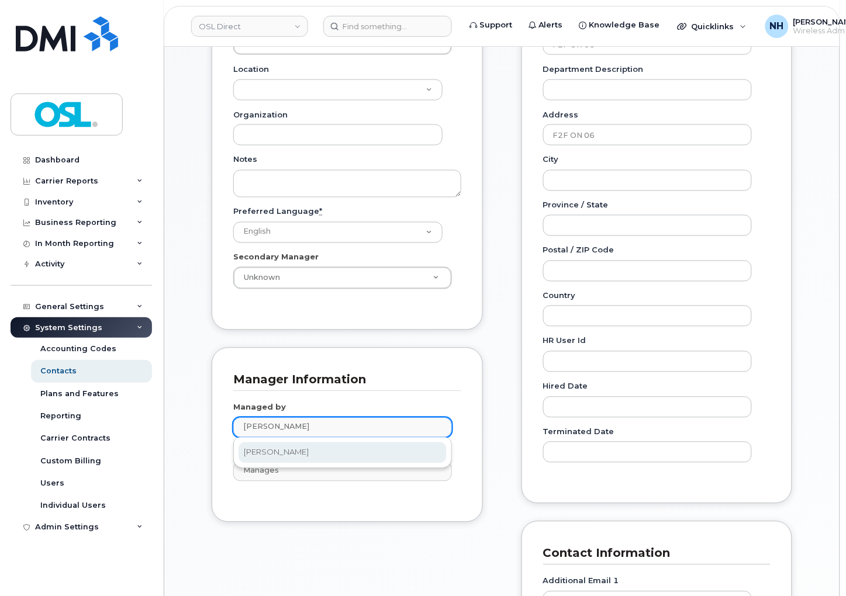
type input "mahfouz"
type input "1527364"
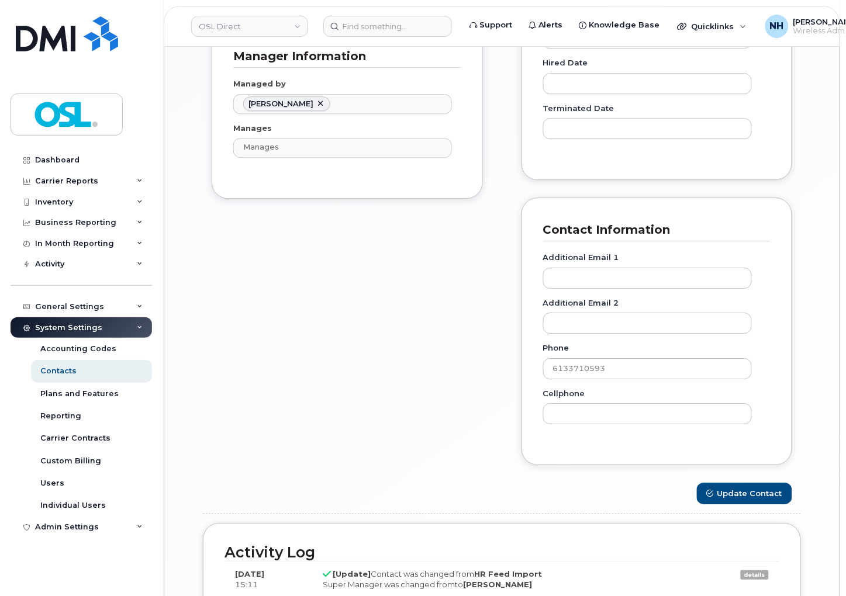
scroll to position [714, 0]
click at [785, 496] on button "Update Contact" at bounding box center [744, 492] width 95 height 22
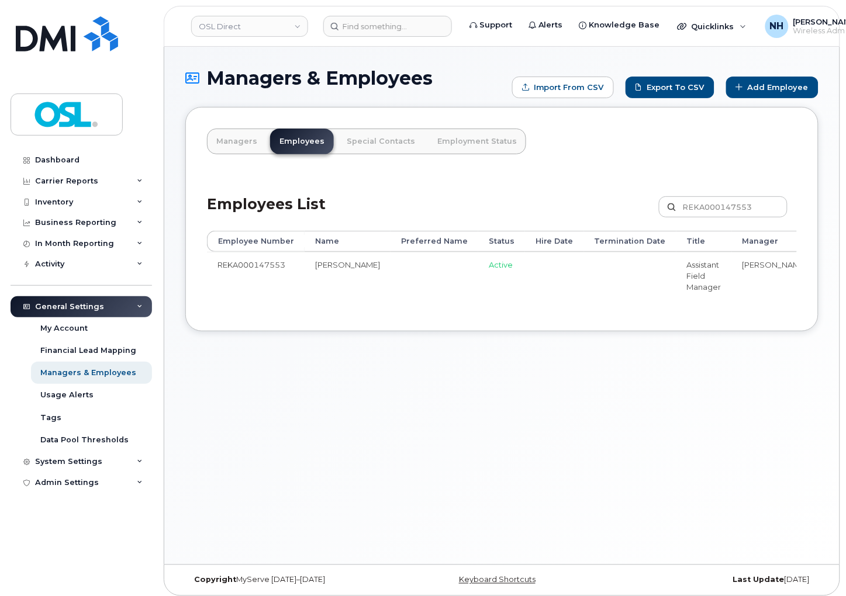
drag, startPoint x: 457, startPoint y: 372, endPoint x: 311, endPoint y: 22, distance: 379.1
click at [457, 365] on div "Managers & Employees Import from CSV Export to CSV Add Employee Managers Employ…" at bounding box center [501, 306] width 675 height 518
click at [716, 205] on input "REKA000147553" at bounding box center [723, 206] width 129 height 21
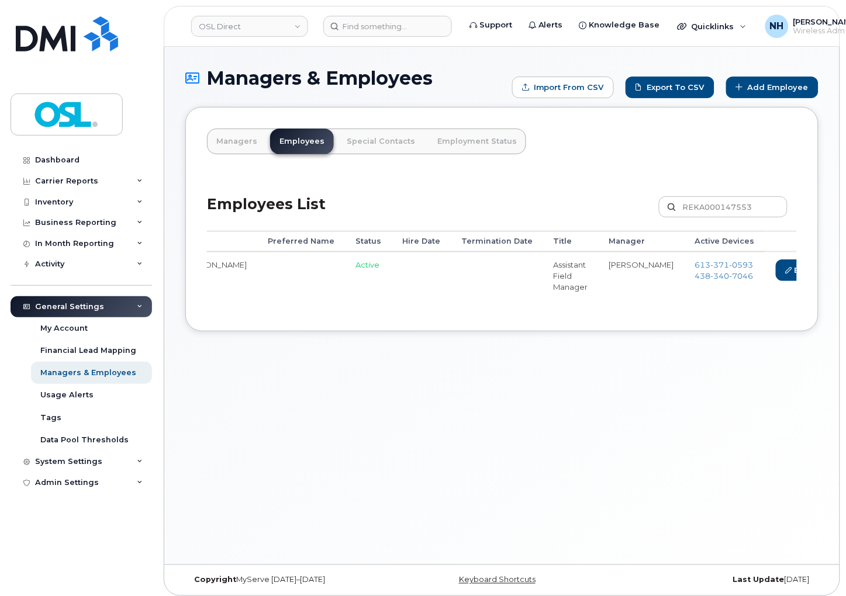
scroll to position [0, 171]
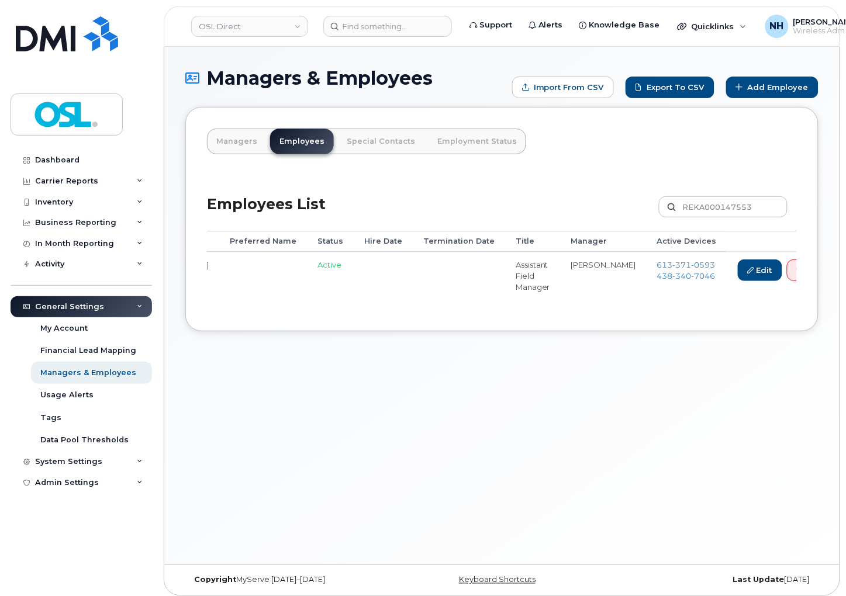
click at [580, 427] on div "Managers & Employees Import from CSV Export to CSV Add Employee Managers Employ…" at bounding box center [501, 306] width 675 height 518
click at [717, 213] on input "REKA000147553" at bounding box center [723, 206] width 129 height 21
paste input "92"
type input "REKA000147923"
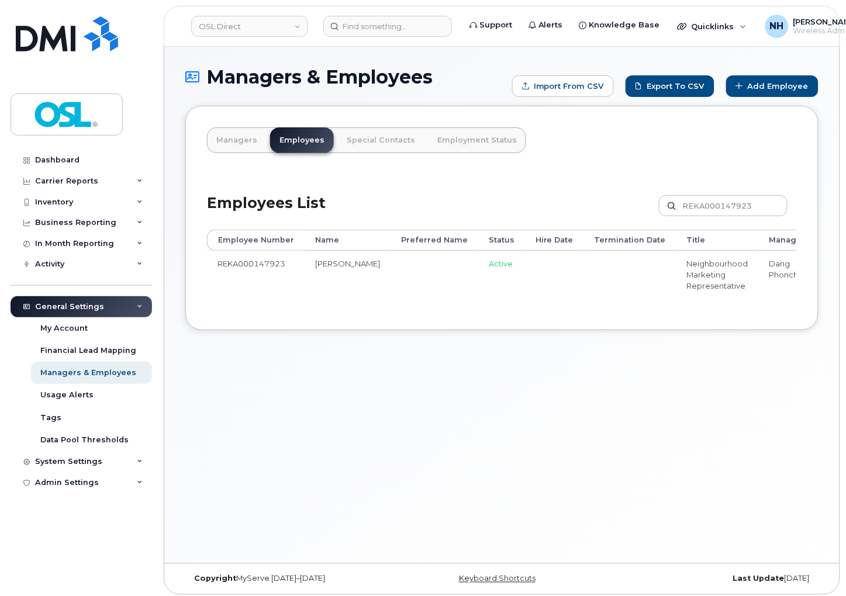
scroll to position [0, 188]
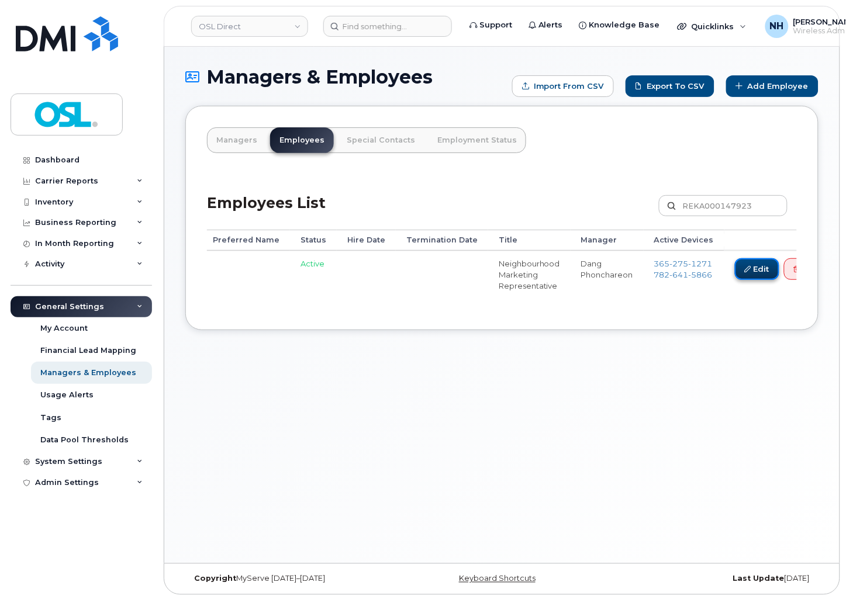
click at [735, 269] on link "Edit" at bounding box center [757, 269] width 44 height 22
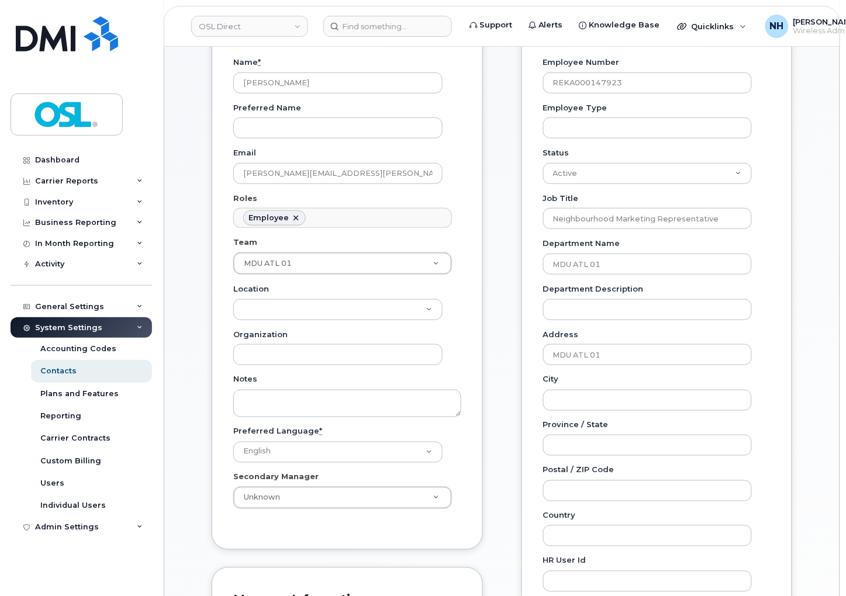
scroll to position [259, 0]
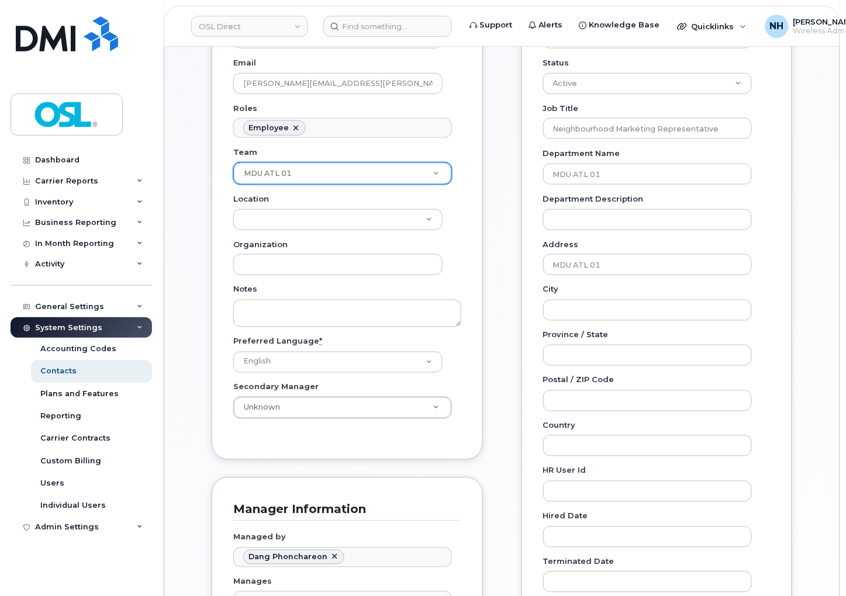
paste input "F2F ON 27"
type input "F2F ON 27"
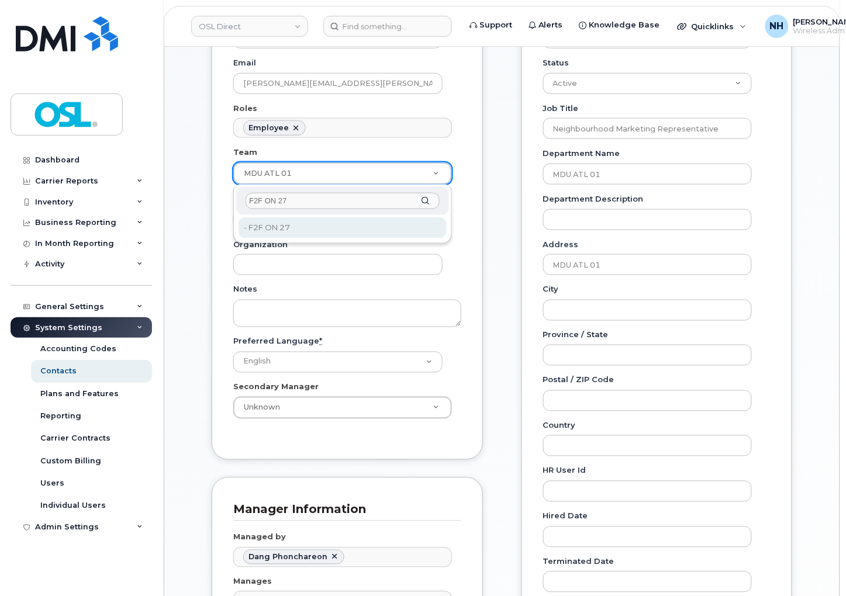
type input "F2F ON 27"
type input "5622411"
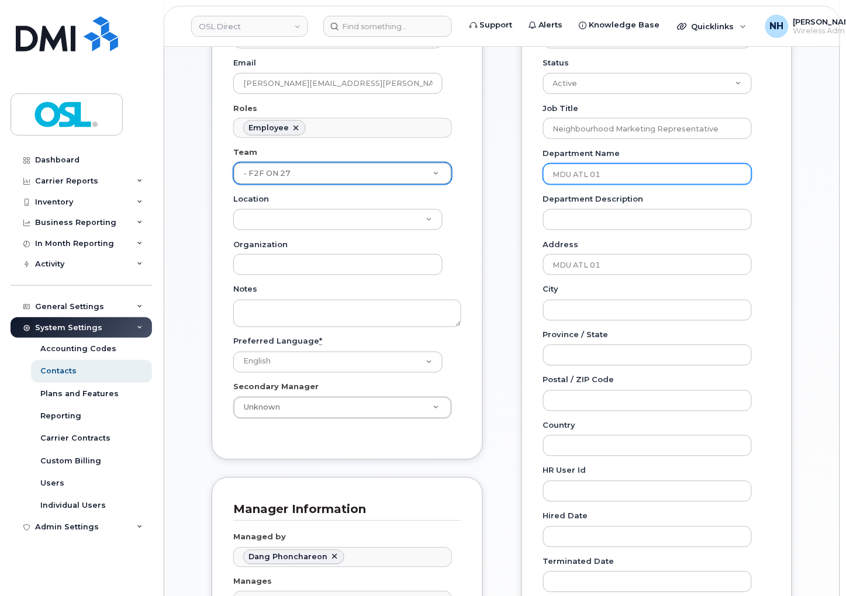
click at [622, 181] on input "MDU ATL 01" at bounding box center [647, 174] width 209 height 21
paste input "F2F ON 27"
type input "F2F ON 27"
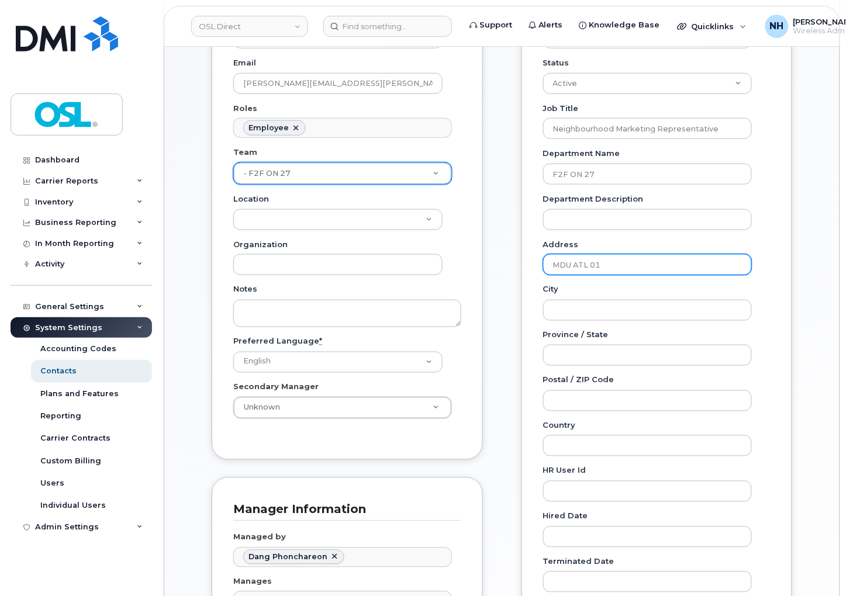
click at [589, 271] on input "MDU ATL 01" at bounding box center [647, 264] width 209 height 21
paste input "F2F ON 27"
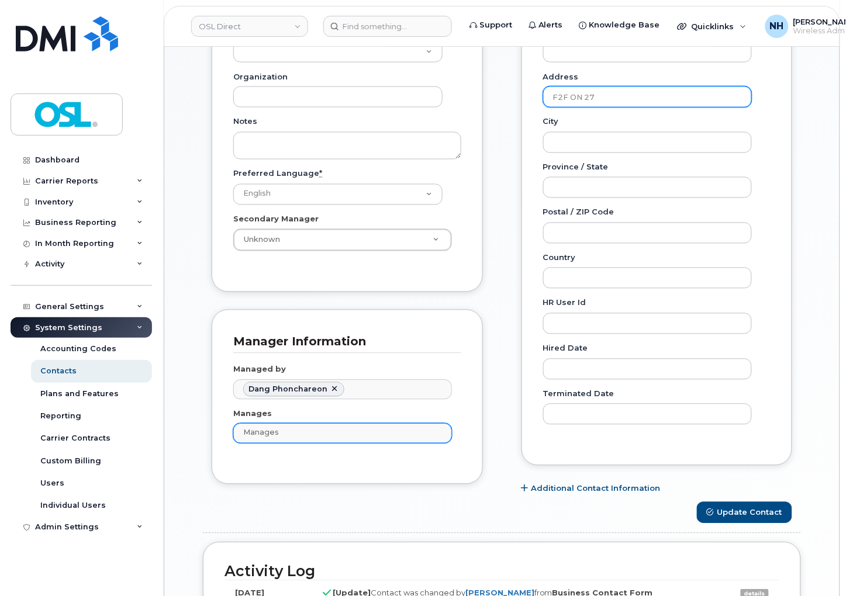
scroll to position [519, 0]
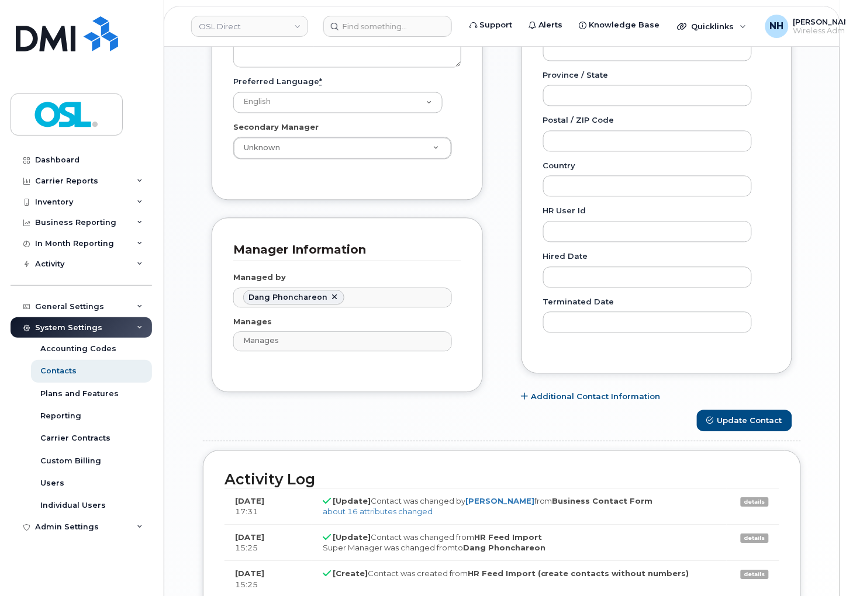
type input "F2F ON 27"
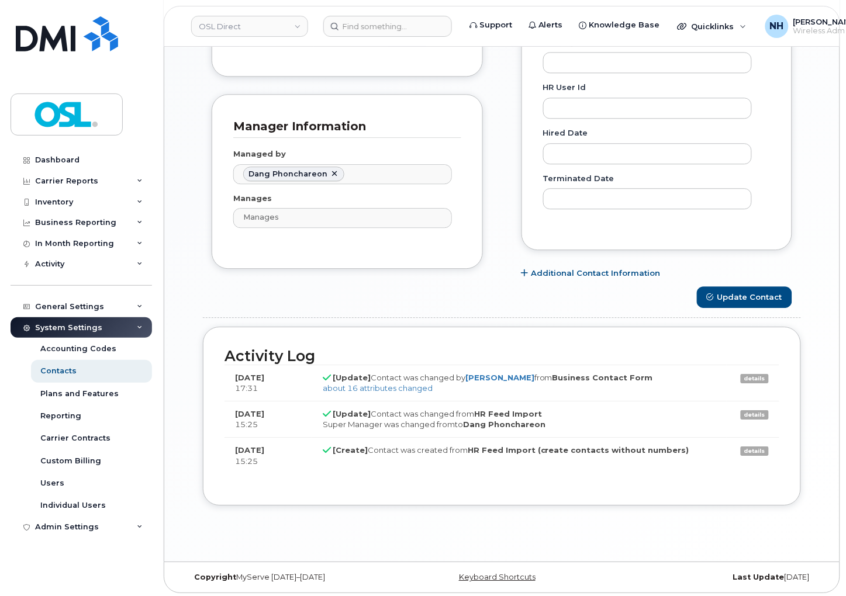
scroll to position [647, 0]
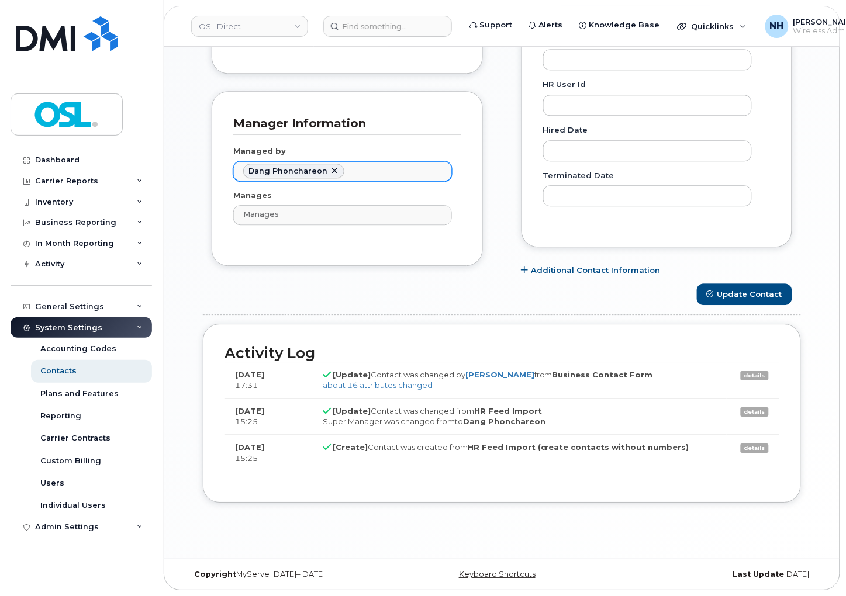
click at [331, 162] on ul "Dang Phonchareon" at bounding box center [342, 171] width 217 height 19
click at [332, 173] on link at bounding box center [334, 171] width 9 height 9
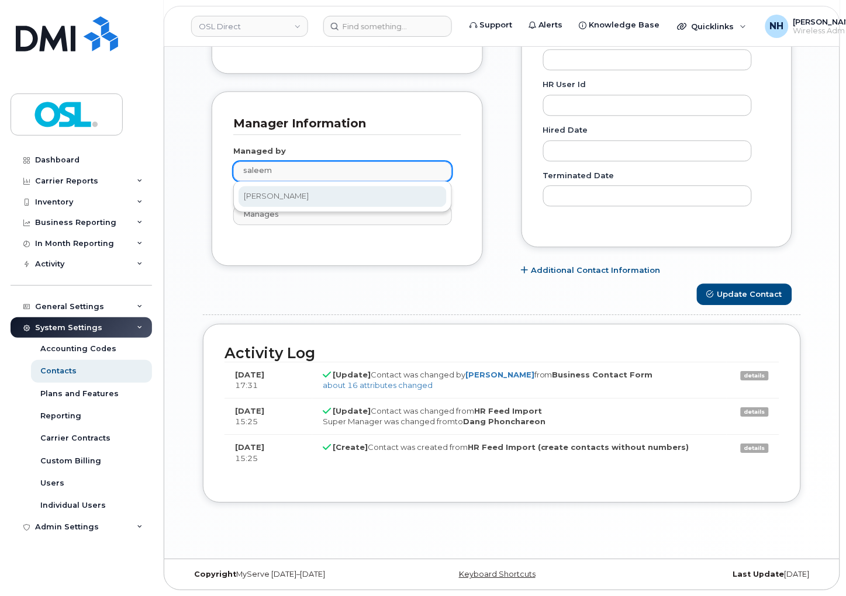
type input "saleem"
type input "1526274"
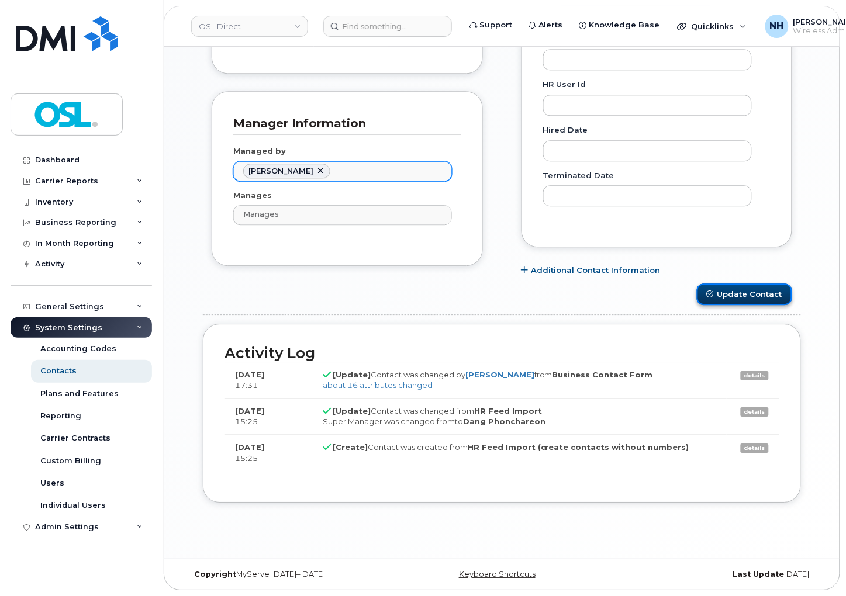
click at [733, 289] on button "Update Contact" at bounding box center [744, 294] width 95 height 22
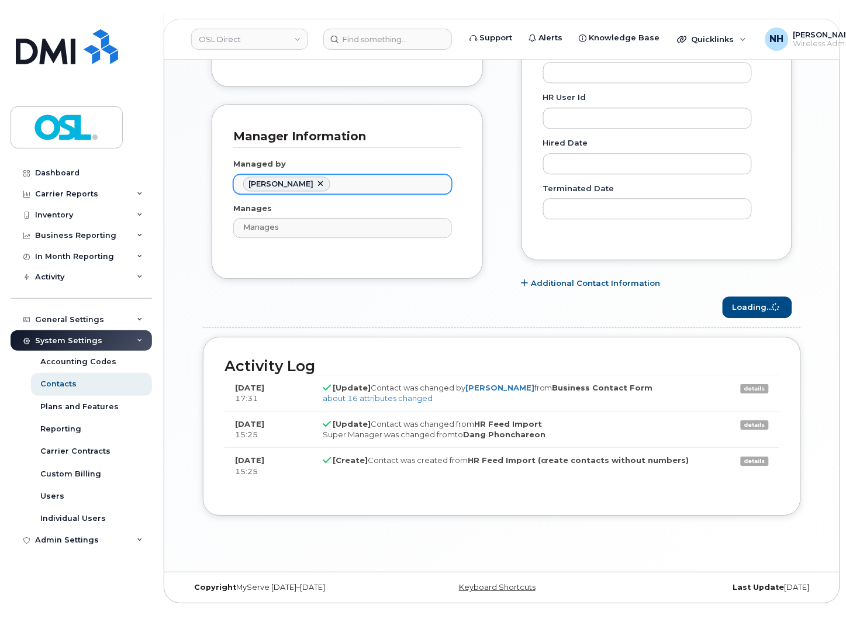
scroll to position [621, 0]
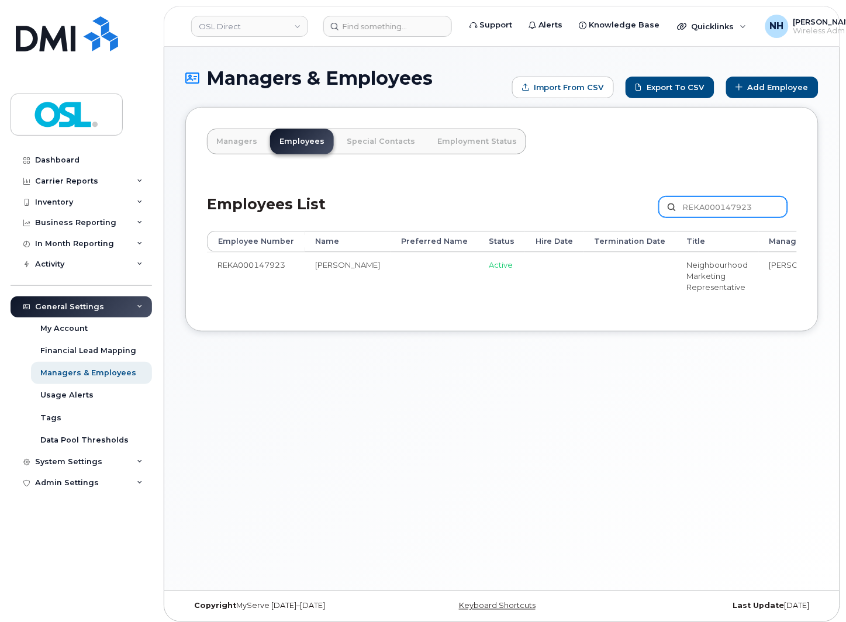
click at [694, 197] on input "REKA000147923" at bounding box center [723, 206] width 129 height 21
paste input "6185"
type input "REKA000146185"
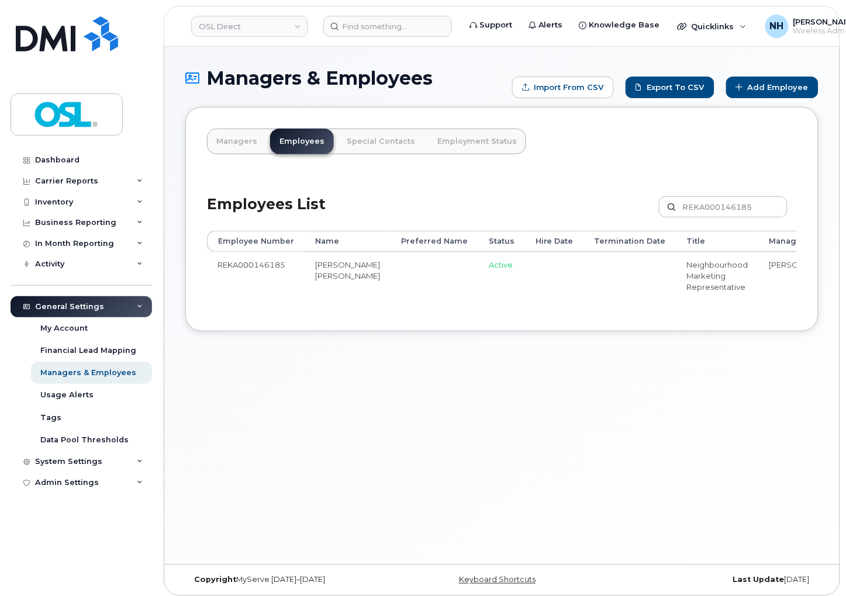
scroll to position [6, 0]
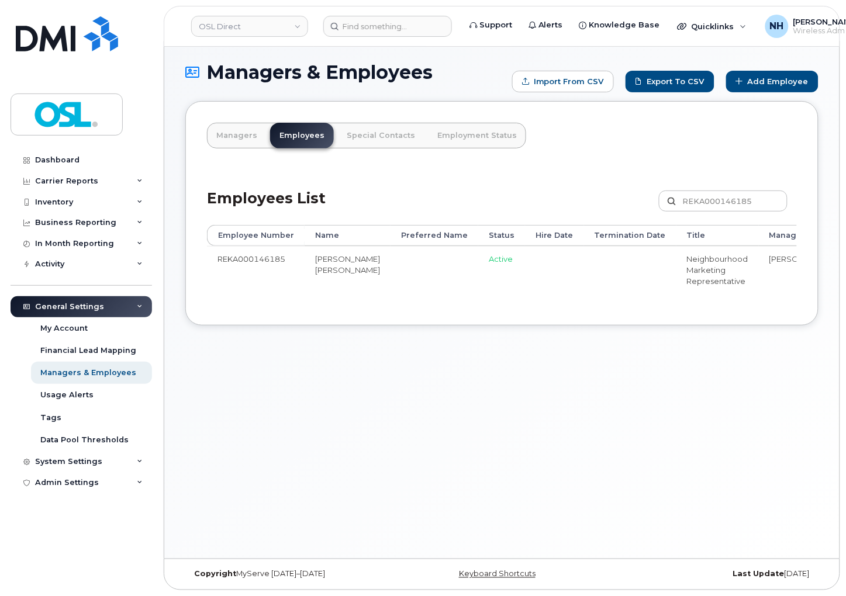
drag, startPoint x: 591, startPoint y: 321, endPoint x: 736, endPoint y: 311, distance: 145.3
click at [732, 316] on div "Managers Employees Special Contacts Employment Status Employees List REKA000146…" at bounding box center [501, 213] width 633 height 224
click at [743, 304] on div "Employee Number Name Preferred Name Status Hire Date Termination Date Title Man…" at bounding box center [502, 264] width 590 height 79
drag, startPoint x: 626, startPoint y: 293, endPoint x: 626, endPoint y: 282, distance: 11.1
click at [704, 285] on tr "REKA000146185 Sourav Sourav Active Neighbourhood Marketing Representative Hussn…" at bounding box center [629, 269] width 844 height 47
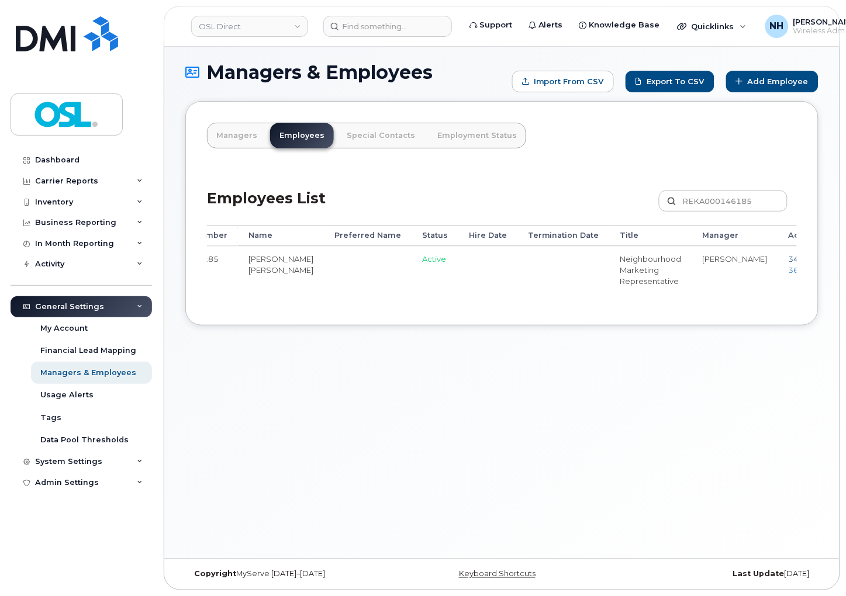
scroll to position [0, 172]
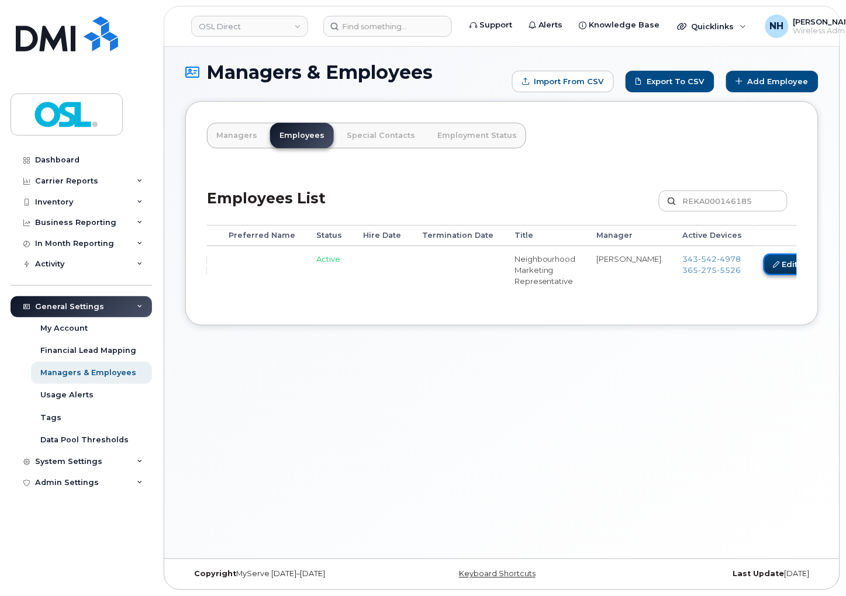
click at [763, 266] on link "Edit" at bounding box center [785, 265] width 44 height 22
drag, startPoint x: 680, startPoint y: 266, endPoint x: 311, endPoint y: 10, distance: 448.8
click at [763, 266] on link "Edit" at bounding box center [785, 265] width 44 height 22
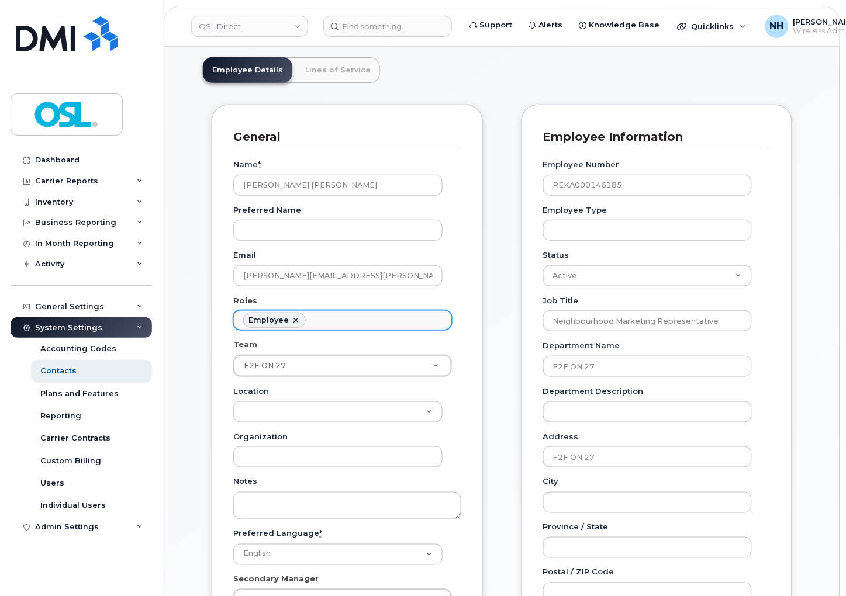
scroll to position [65, 0]
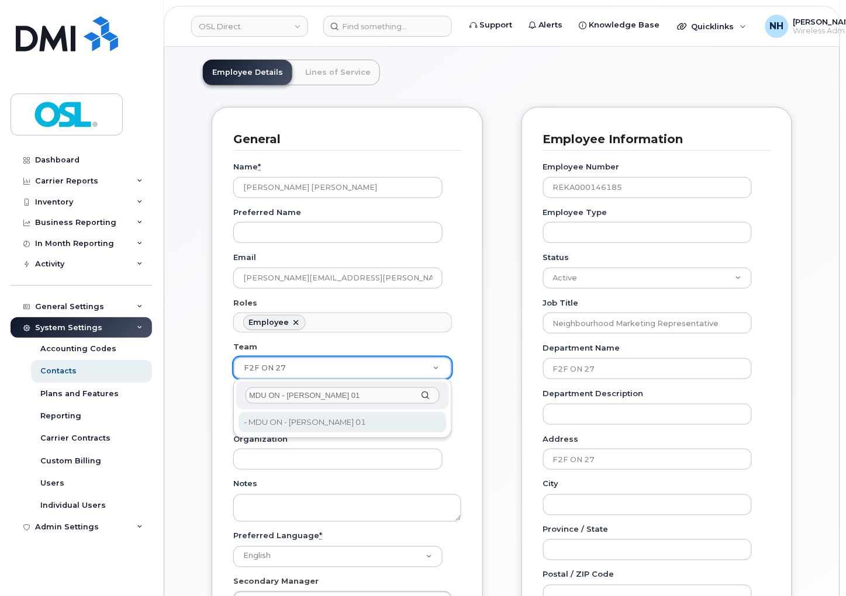
type input "MDU ON - [PERSON_NAME] 01"
type input "3358053"
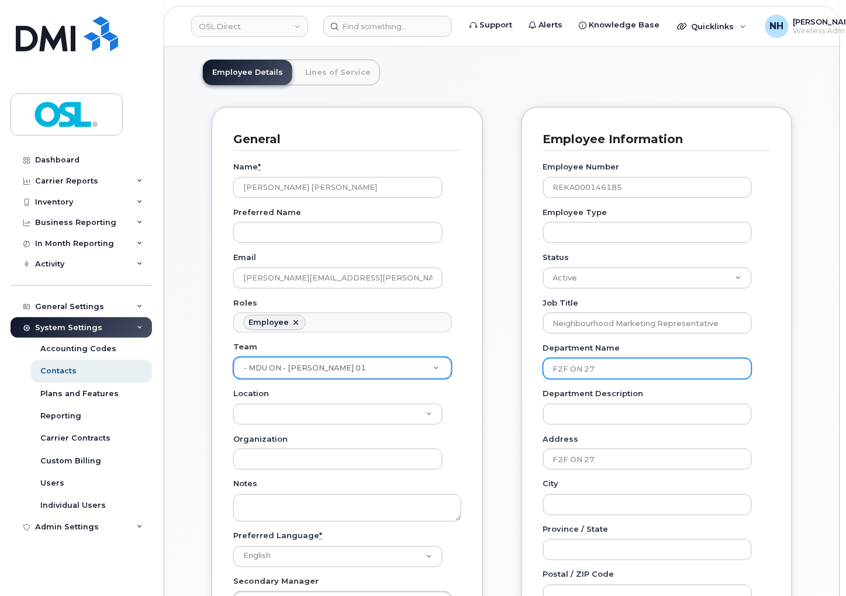
drag, startPoint x: 636, startPoint y: 363, endPoint x: 635, endPoint y: 374, distance: 10.5
click at [636, 366] on input "F2F ON 27" at bounding box center [647, 368] width 209 height 21
paste input "MDU ON - [PERSON_NAME] 01"
type input "MDU ON - [PERSON_NAME] 01"
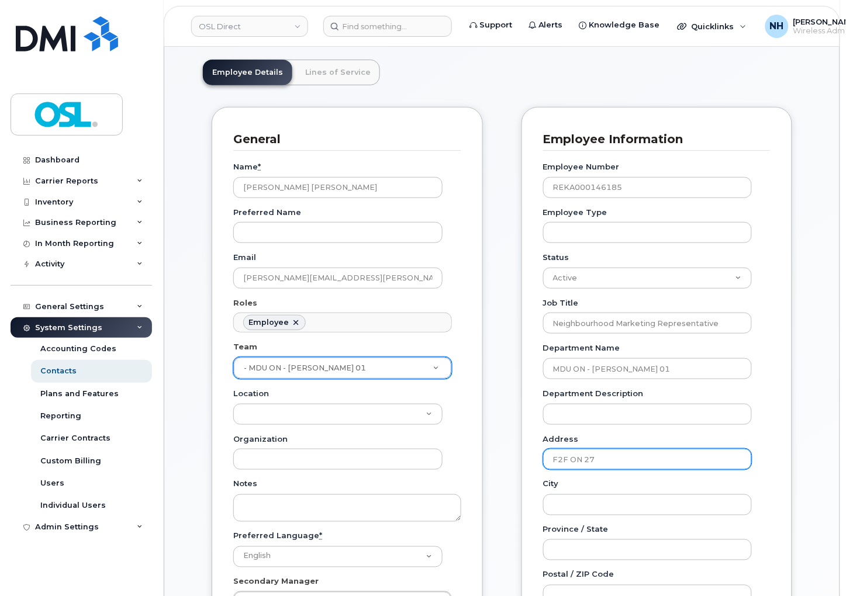
click at [615, 447] on div "Address F2F ON 27" at bounding box center [652, 452] width 219 height 37
paste input "MDU ON - OTT 01"
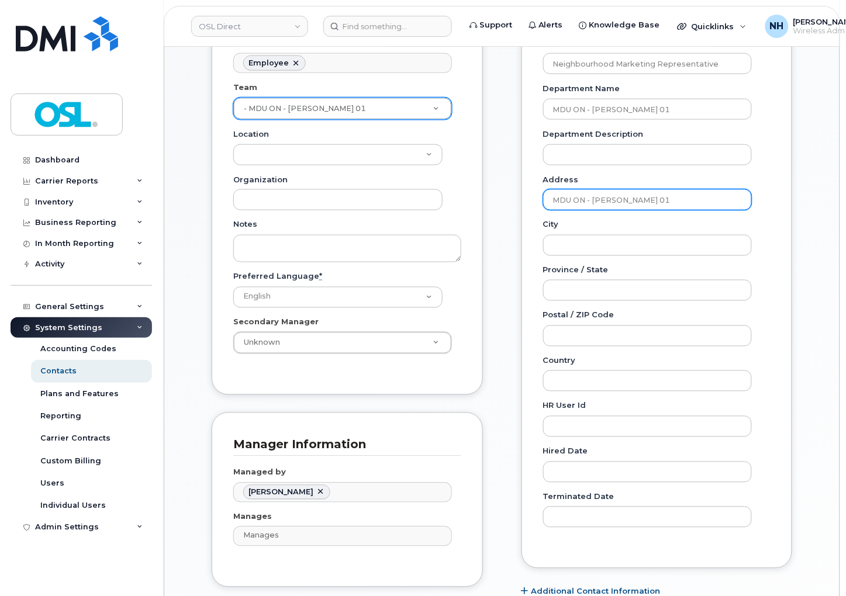
type input "MDU ON - OTT 01"
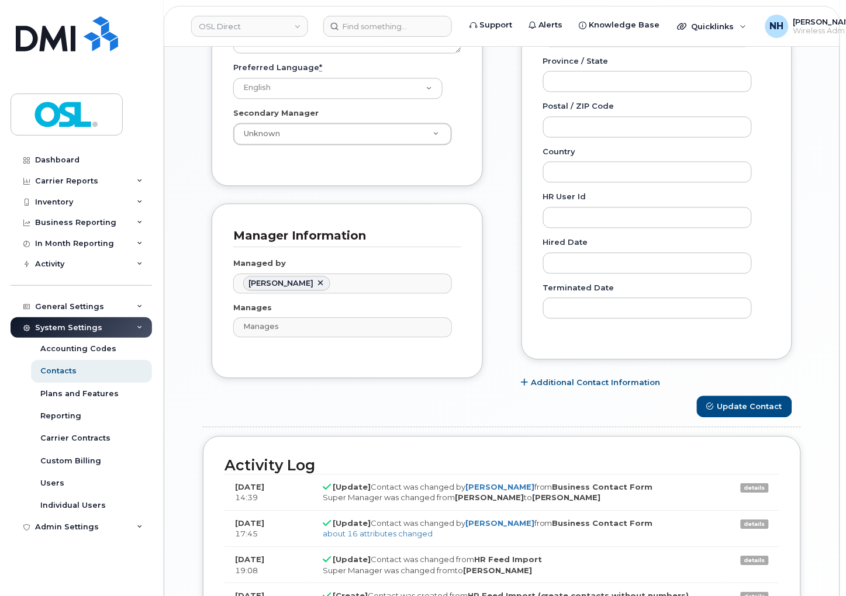
scroll to position [649, 0]
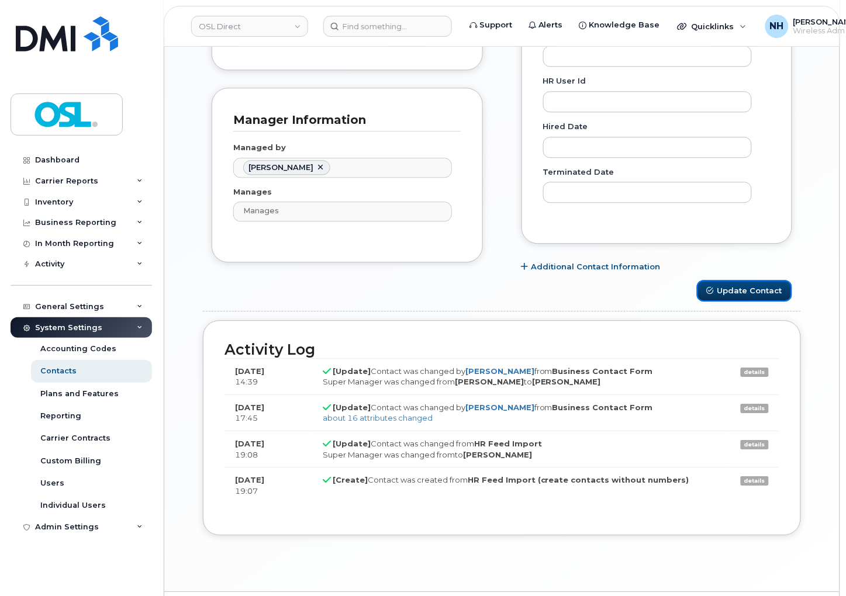
drag, startPoint x: 772, startPoint y: 287, endPoint x: 784, endPoint y: 269, distance: 21.2
click at [772, 286] on button "Update Contact" at bounding box center [744, 291] width 95 height 22
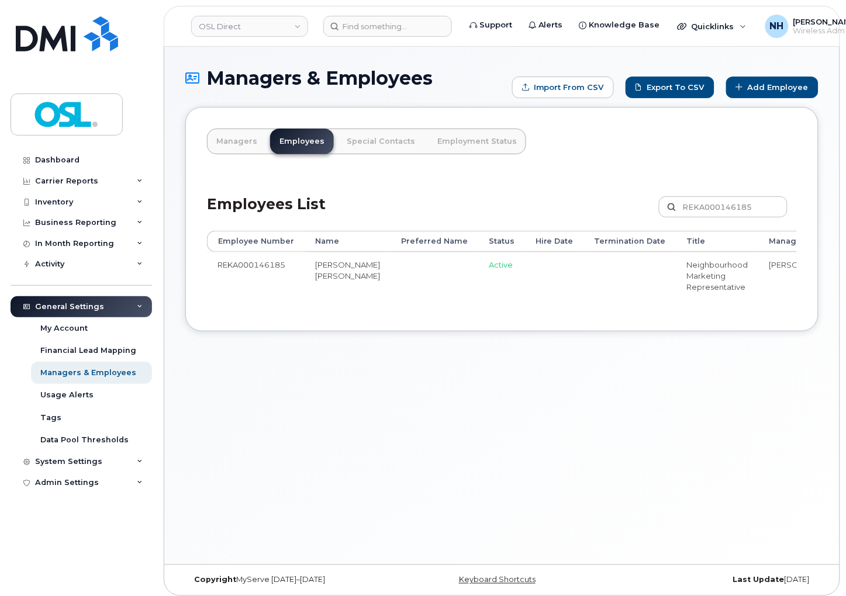
click at [503, 407] on div "Managers & Employees Import from CSV Export to CSV Add Employee Managers Employ…" at bounding box center [501, 306] width 675 height 518
click at [433, 407] on div "Managers & Employees Import from CSV Export to CSV Add Employee Managers Employ…" at bounding box center [501, 306] width 675 height 518
drag, startPoint x: 515, startPoint y: 434, endPoint x: 423, endPoint y: 434, distance: 91.7
click at [516, 436] on div "Managers & Employees Import from CSV Export to CSV Add Employee Managers Employ…" at bounding box center [501, 306] width 675 height 518
click at [470, 422] on div "Managers & Employees Import from CSV Export to CSV Add Employee Managers Employ…" at bounding box center [501, 306] width 675 height 518
